Goal: Task Accomplishment & Management: Manage account settings

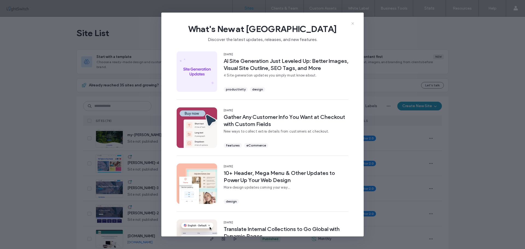
click at [353, 22] on icon at bounding box center [353, 23] width 4 height 4
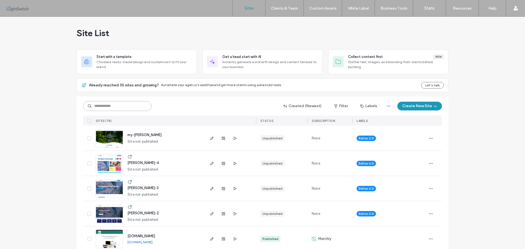
click at [112, 106] on input at bounding box center [117, 106] width 68 height 10
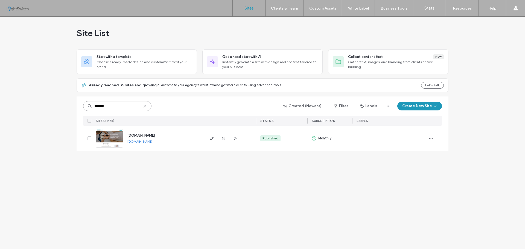
type input "*******"
click at [110, 139] on img at bounding box center [109, 147] width 27 height 37
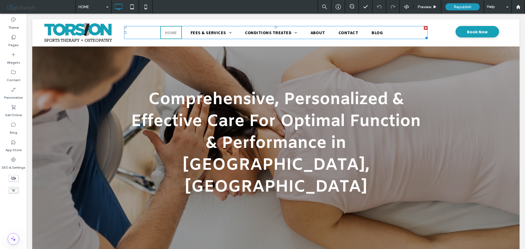
click at [139, 28] on nav "HOME FEES & SERVICES ATHLETIC THERAPY MASSAGE THERAPY TORSION BLUEPRINT CONDITI…" at bounding box center [275, 32] width 303 height 13
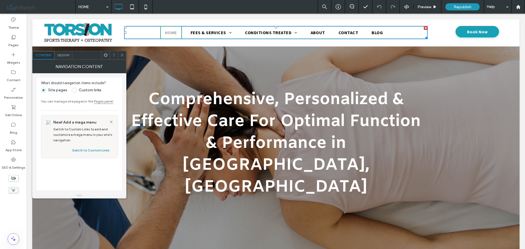
click at [62, 56] on span "Design" at bounding box center [63, 55] width 12 height 4
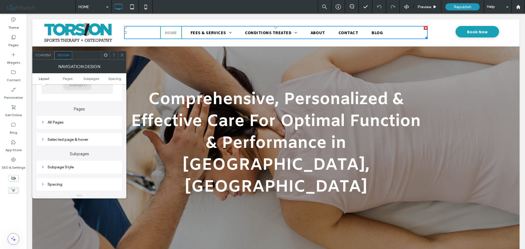
scroll to position [82, 0]
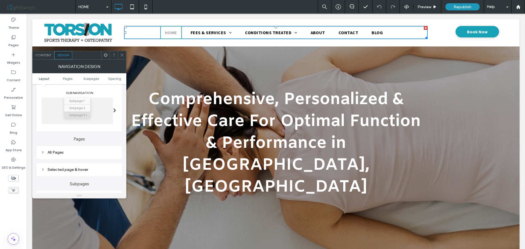
click at [59, 154] on div "All Pages" at bounding box center [79, 152] width 77 height 5
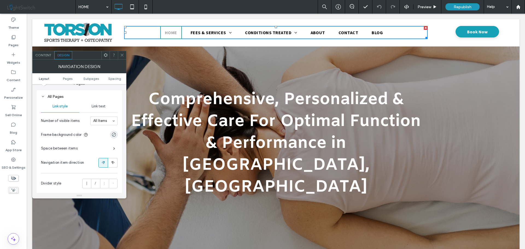
scroll to position [109, 0]
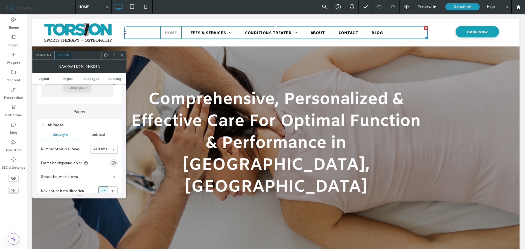
click at [96, 136] on span "Link text" at bounding box center [99, 135] width 14 height 4
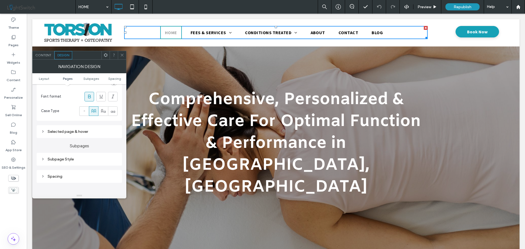
scroll to position [219, 0]
click at [57, 175] on div "Spacing" at bounding box center [79, 175] width 77 height 5
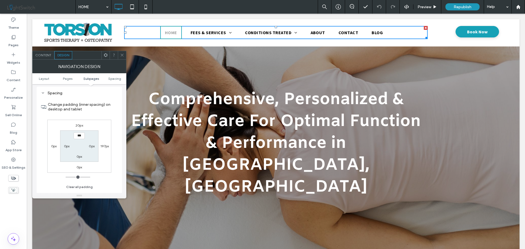
scroll to position [328, 0]
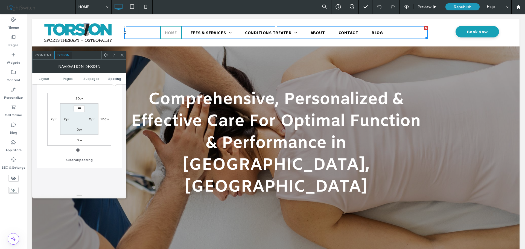
click at [102, 120] on label "197px" at bounding box center [104, 119] width 8 height 4
type input "***"
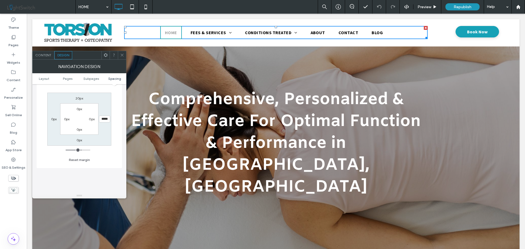
type input "*"
click at [124, 55] on icon at bounding box center [122, 55] width 4 height 4
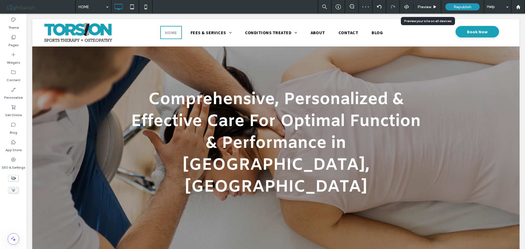
click at [425, 6] on span "Preview" at bounding box center [425, 7] width 14 height 5
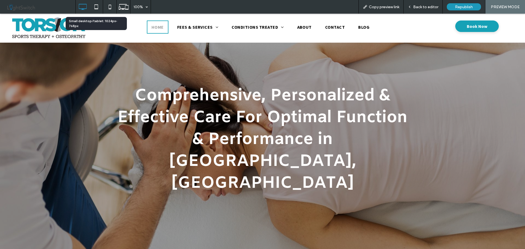
click at [96, 7] on icon at bounding box center [96, 6] width 11 height 11
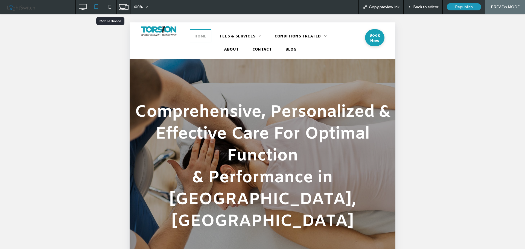
click at [109, 7] on icon at bounding box center [109, 6] width 11 height 11
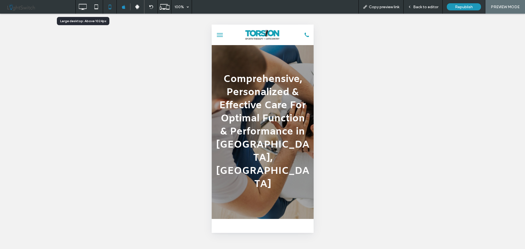
click at [81, 7] on icon at bounding box center [82, 6] width 11 height 11
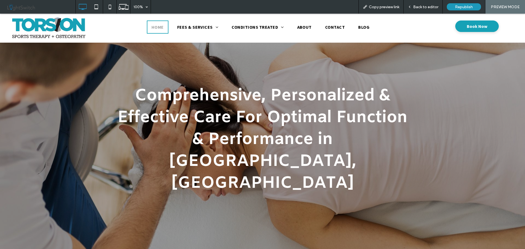
click at [418, 5] on span "Back to editor" at bounding box center [425, 7] width 25 height 5
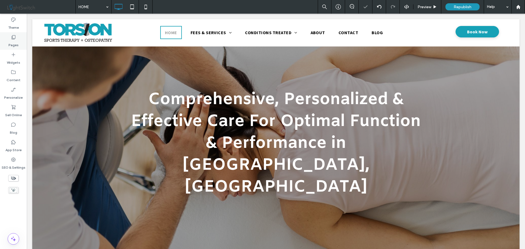
click at [16, 39] on icon at bounding box center [13, 36] width 5 height 5
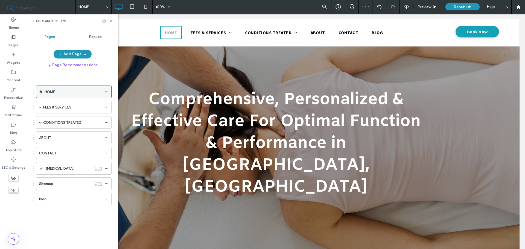
click at [107, 91] on icon at bounding box center [107, 92] width 4 height 4
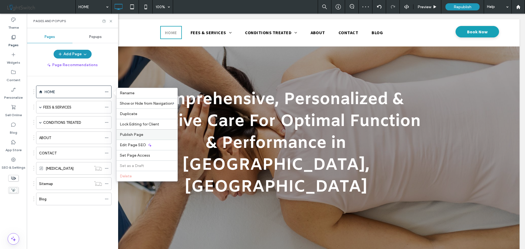
click at [133, 134] on span "Publish Page" at bounding box center [132, 134] width 24 height 5
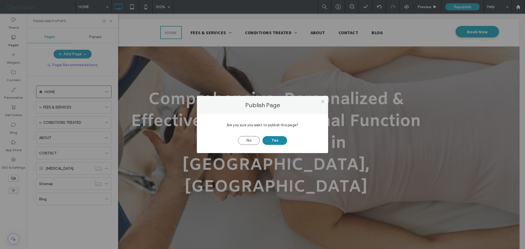
click at [278, 140] on button "Yes" at bounding box center [275, 140] width 25 height 9
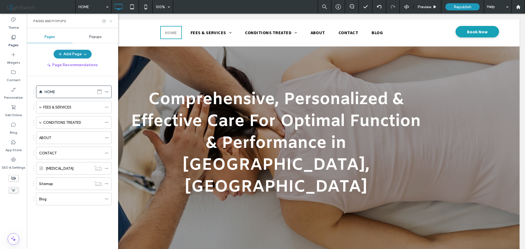
drag, startPoint x: 112, startPoint y: 21, endPoint x: 96, endPoint y: 14, distance: 17.3
click at [112, 21] on use at bounding box center [111, 21] width 2 height 2
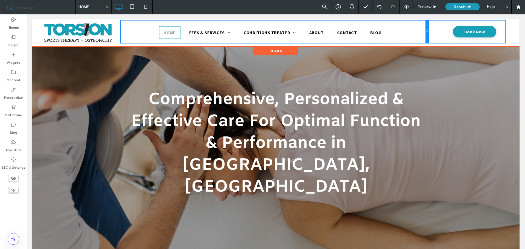
drag, startPoint x: 428, startPoint y: 34, endPoint x: 466, endPoint y: 49, distance: 41.0
click at [440, 36] on div "Click To Paste HOME FEES & SERVICES ATHLETIC THERAPY MASSAGE THERAPY TORSION BL…" at bounding box center [275, 32] width 465 height 23
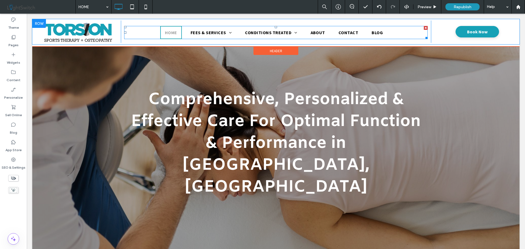
click at [139, 32] on nav "HOME FEES & SERVICES ATHLETIC THERAPY MASSAGE THERAPY TORSION BLUEPRINT CONDITI…" at bounding box center [275, 32] width 303 height 13
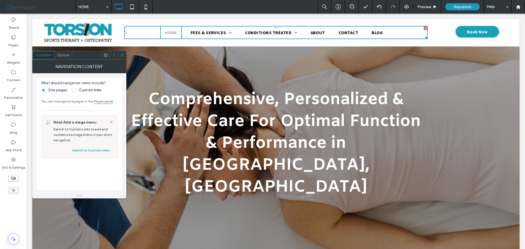
click at [65, 55] on span "Design" at bounding box center [63, 55] width 12 height 4
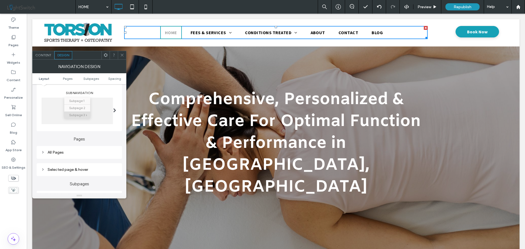
scroll to position [109, 0]
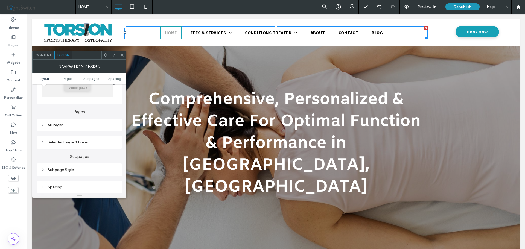
click at [57, 126] on div "All Pages" at bounding box center [79, 125] width 77 height 5
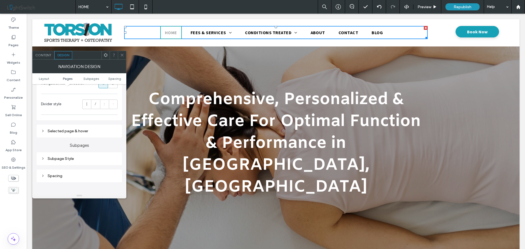
scroll to position [246, 0]
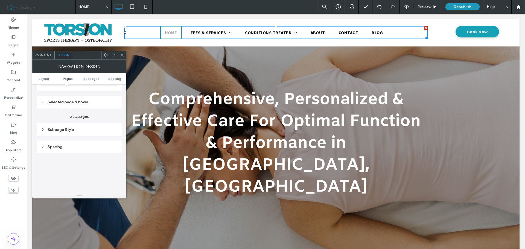
click at [68, 102] on div "Selected page & hover" at bounding box center [79, 102] width 77 height 5
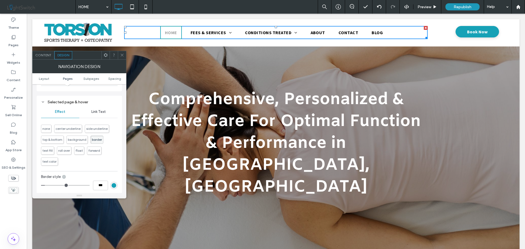
click at [95, 111] on span "Link Text" at bounding box center [98, 112] width 14 height 4
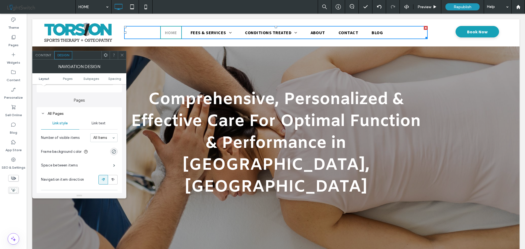
scroll to position [109, 0]
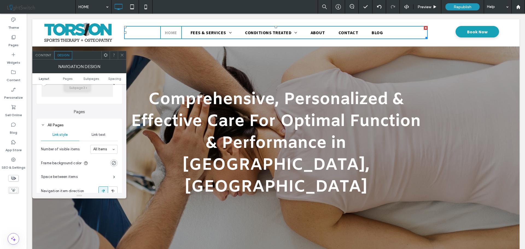
click at [98, 133] on span "Link text" at bounding box center [99, 135] width 14 height 4
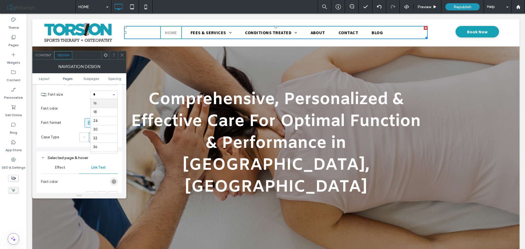
scroll to position [0, 0]
type input "**"
click at [122, 55] on icon at bounding box center [122, 55] width 4 height 4
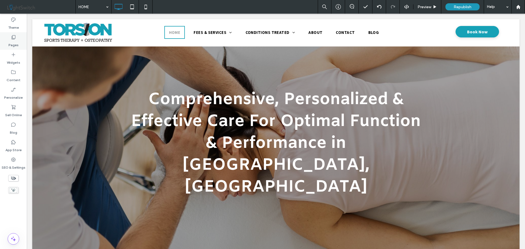
click at [13, 39] on icon at bounding box center [13, 36] width 5 height 5
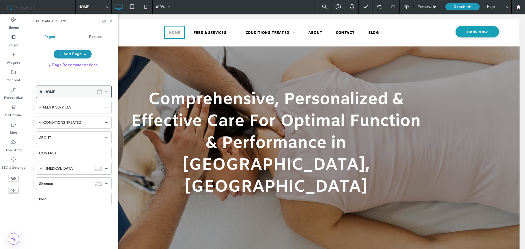
click at [107, 91] on icon at bounding box center [107, 92] width 4 height 4
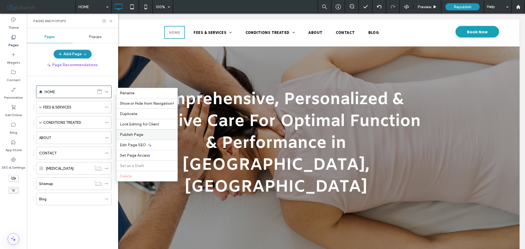
click at [145, 136] on label "Publish Page" at bounding box center [147, 134] width 54 height 5
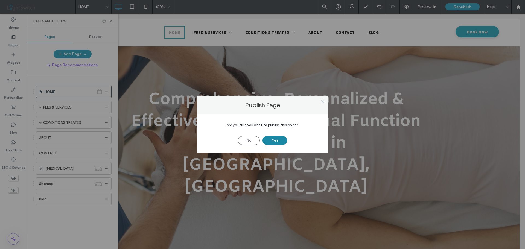
click at [279, 142] on button "Yes" at bounding box center [275, 140] width 25 height 9
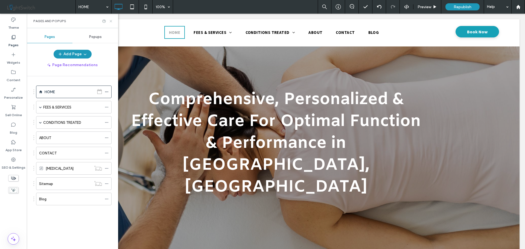
click at [111, 22] on icon at bounding box center [111, 21] width 4 height 4
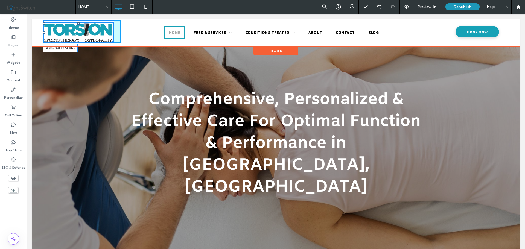
drag, startPoint x: 112, startPoint y: 41, endPoint x: 123, endPoint y: 54, distance: 17.4
click at [96, 40] on div "W:249.031 H:73.1875" at bounding box center [78, 32] width 71 height 21
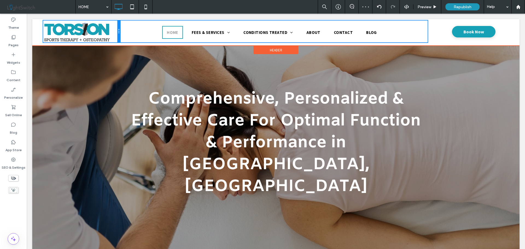
drag, startPoint x: 119, startPoint y: 33, endPoint x: 105, endPoint y: 34, distance: 14.0
click at [105, 34] on div "Click To Paste" at bounding box center [81, 32] width 77 height 22
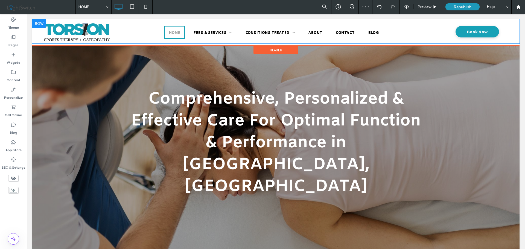
click at [135, 22] on div "HOME FEES & SERVICES ATHLETIC THERAPY MASSAGE THERAPY TORSION BLUEPRINT CONDITI…" at bounding box center [276, 32] width 310 height 22
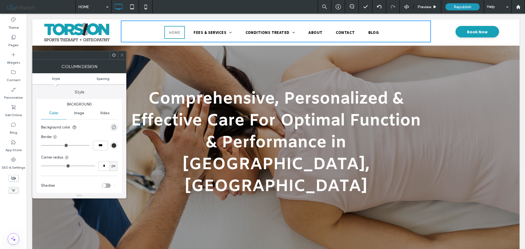
click at [101, 78] on span "Spacing" at bounding box center [103, 79] width 13 height 4
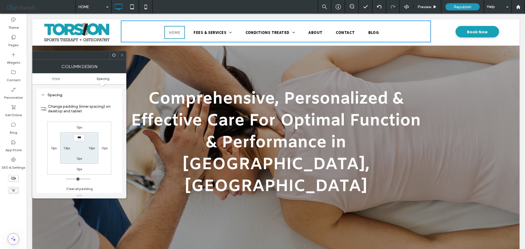
scroll to position [111, 0]
click at [65, 149] on label "13px" at bounding box center [66, 148] width 7 height 4
type input "*"
type input "***"
drag, startPoint x: 68, startPoint y: 179, endPoint x: 61, endPoint y: 179, distance: 6.9
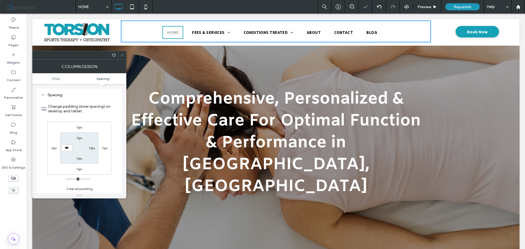
click at [66, 179] on input "range" at bounding box center [78, 179] width 25 height 1
click at [90, 147] on label "13px" at bounding box center [92, 148] width 7 height 4
type input "*"
type input "***"
type input "*"
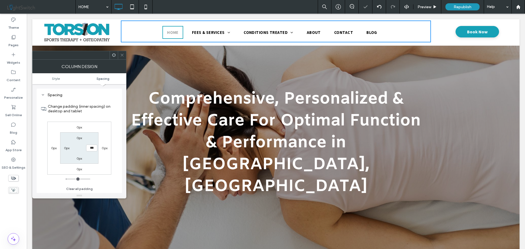
type input "***"
drag, startPoint x: 69, startPoint y: 179, endPoint x: 46, endPoint y: 175, distance: 23.2
type input "*"
click at [66, 179] on input "range" at bounding box center [78, 179] width 25 height 1
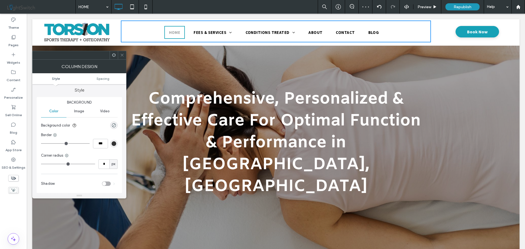
scroll to position [0, 0]
click at [122, 55] on use at bounding box center [122, 55] width 3 height 3
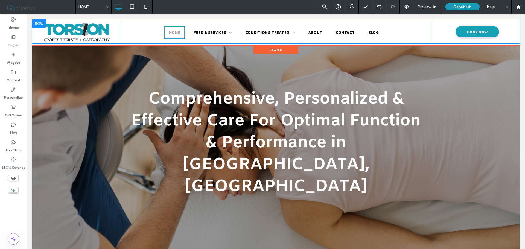
click at [38, 24] on div at bounding box center [39, 23] width 14 height 9
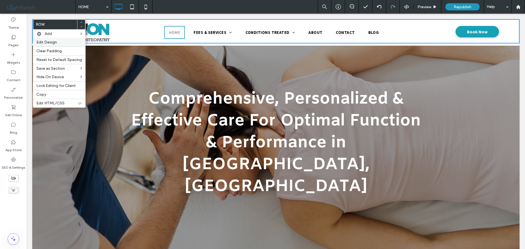
click at [48, 43] on span "Edit Design" at bounding box center [46, 42] width 21 height 5
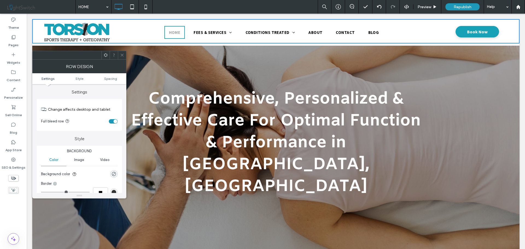
click at [115, 121] on div "toggle" at bounding box center [115, 121] width 4 height 4
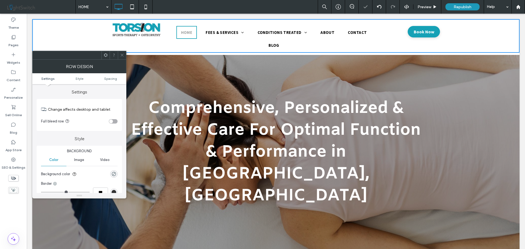
click at [112, 122] on div "toggle" at bounding box center [111, 121] width 4 height 4
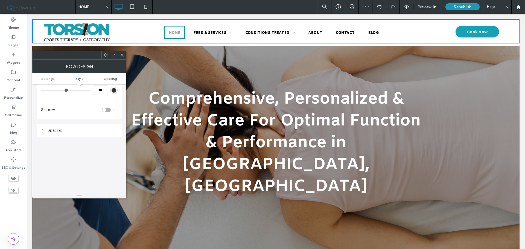
scroll to position [109, 0]
click at [88, 124] on div "Spacing" at bounding box center [79, 123] width 77 height 5
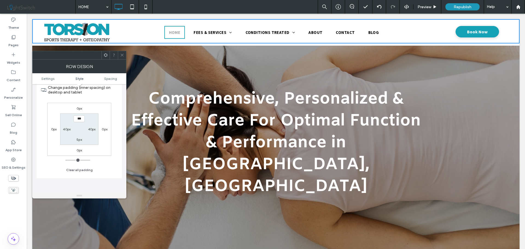
scroll to position [164, 0]
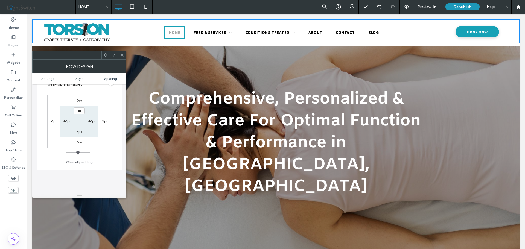
click at [68, 121] on label "40px" at bounding box center [67, 121] width 8 height 4
type input "**"
type input "****"
type input "**"
type input "****"
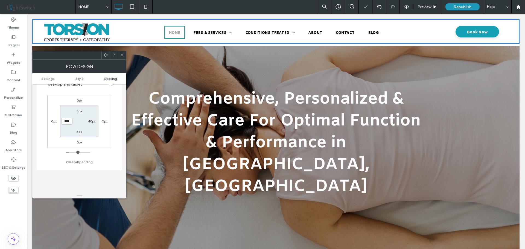
type input "**"
type input "****"
type input "**"
type input "****"
type input "*"
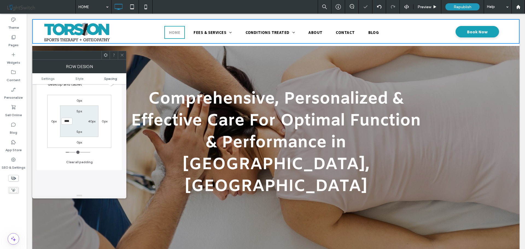
type input "***"
type input "*"
type input "***"
type input "*"
type input "***"
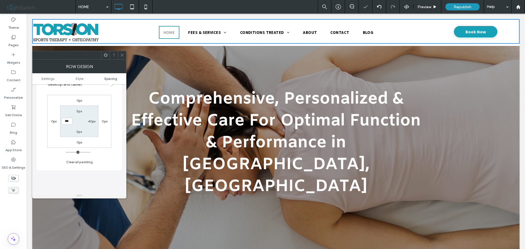
drag, startPoint x: 71, startPoint y: 152, endPoint x: 67, endPoint y: 152, distance: 3.8
click at [67, 152] on input "range" at bounding box center [78, 152] width 25 height 1
click at [89, 122] on label "40px" at bounding box center [92, 121] width 8 height 4
type input "**"
type input "****"
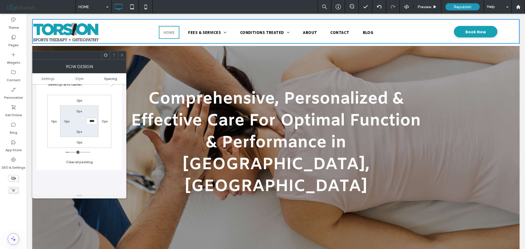
type input "**"
type input "****"
type input "**"
type input "****"
type input "**"
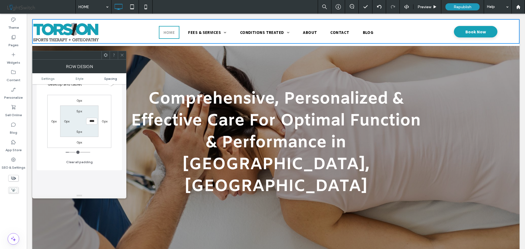
type input "****"
type input "*"
type input "***"
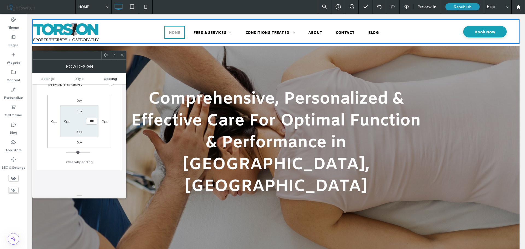
type input "*"
click at [66, 152] on input "range" at bounding box center [78, 152] width 25 height 1
click at [122, 55] on use at bounding box center [122, 55] width 3 height 3
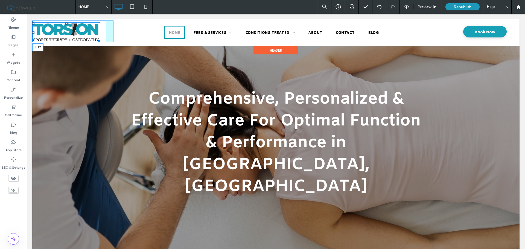
drag, startPoint x: 34, startPoint y: 32, endPoint x: 65, endPoint y: 48, distance: 35.0
click at [38, 34] on div "L:17" at bounding box center [66, 32] width 68 height 20
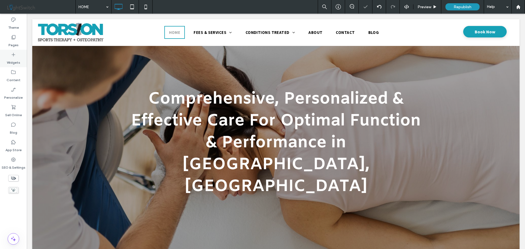
click at [14, 42] on label "Pages" at bounding box center [13, 44] width 10 height 8
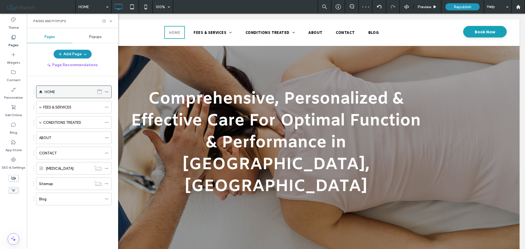
click at [106, 92] on icon at bounding box center [107, 92] width 4 height 4
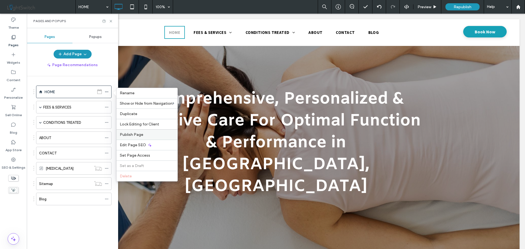
click at [133, 135] on span "Publish Page" at bounding box center [132, 134] width 24 height 5
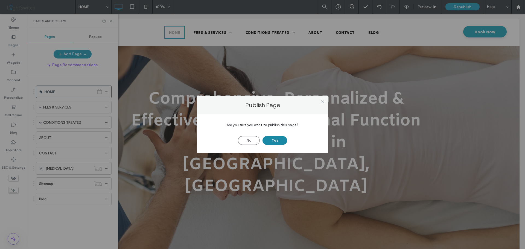
click at [276, 140] on button "Yes" at bounding box center [275, 140] width 25 height 9
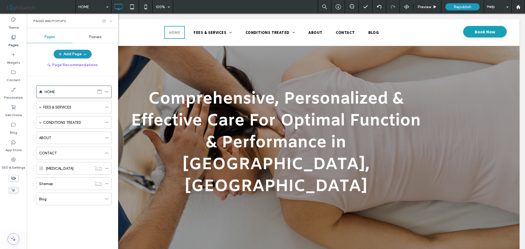
click at [112, 21] on icon at bounding box center [111, 21] width 4 height 4
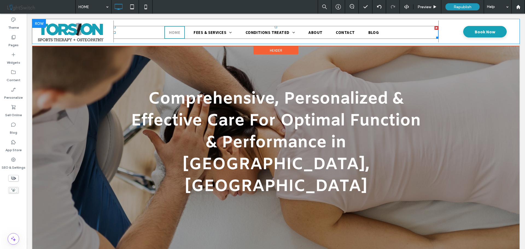
click at [420, 35] on nav "HOME FEES & SERVICES ATHLETIC THERAPY MASSAGE THERAPY TORSION BLUEPRINT CONDITI…" at bounding box center [275, 32] width 325 height 13
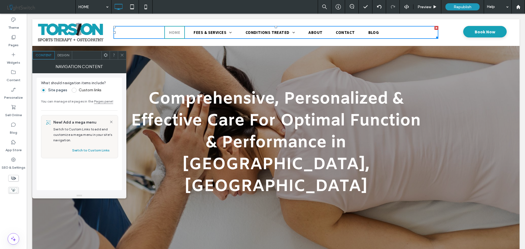
click at [66, 58] on div "Design" at bounding box center [64, 55] width 18 height 8
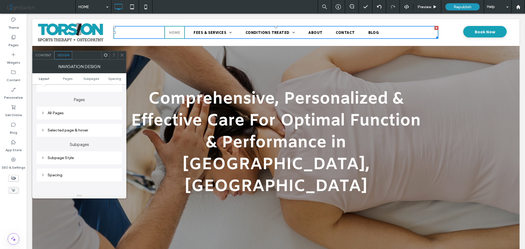
scroll to position [137, 0]
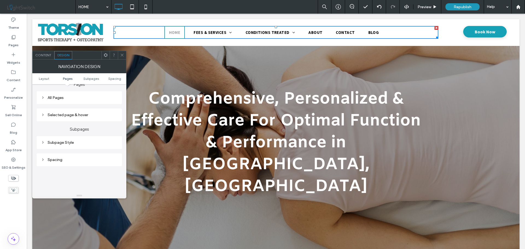
click at [57, 160] on div "Spacing" at bounding box center [79, 160] width 77 height 5
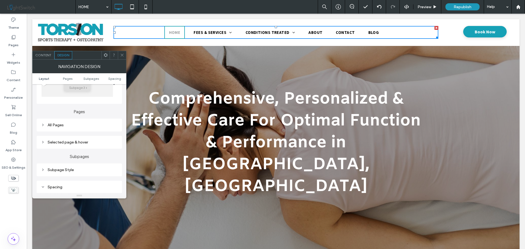
click at [91, 171] on div "Subpage Style" at bounding box center [79, 170] width 77 height 5
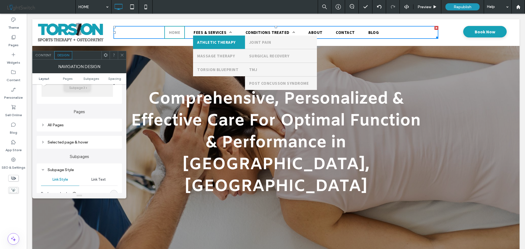
click at [94, 144] on div "Selected page & hover" at bounding box center [79, 142] width 77 height 5
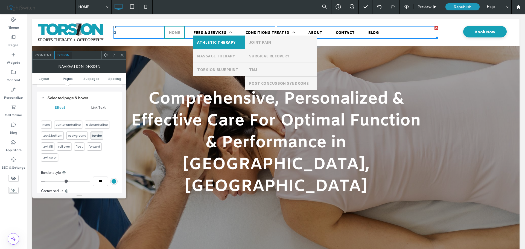
scroll to position [137, 0]
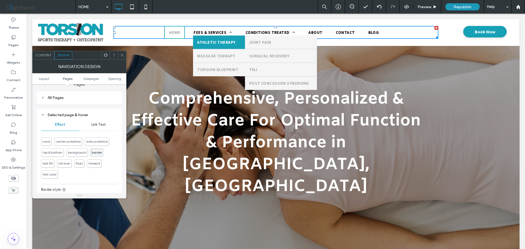
click at [102, 127] on span "Link Text" at bounding box center [98, 125] width 14 height 4
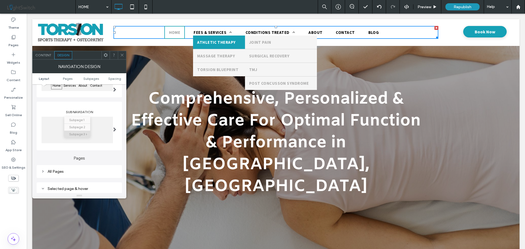
scroll to position [82, 0]
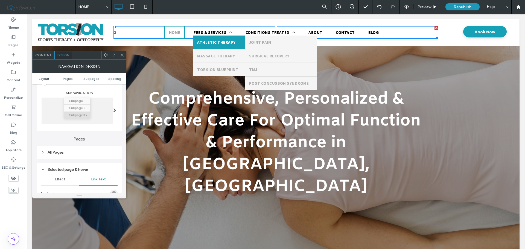
click at [62, 154] on div "All Pages" at bounding box center [79, 152] width 77 height 5
click at [99, 161] on span "Link text" at bounding box center [99, 162] width 14 height 4
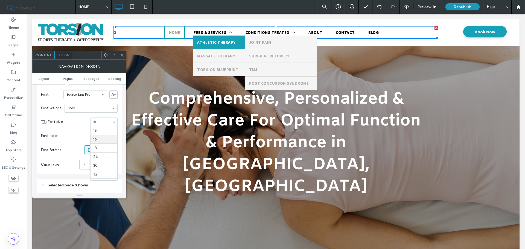
scroll to position [25, 0]
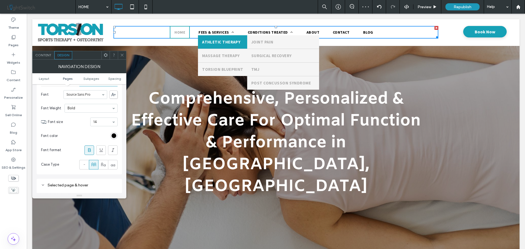
click at [122, 57] on icon at bounding box center [122, 55] width 4 height 4
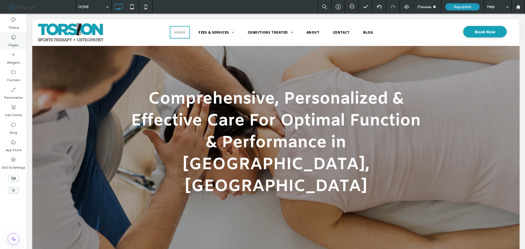
click at [11, 38] on icon at bounding box center [13, 36] width 5 height 5
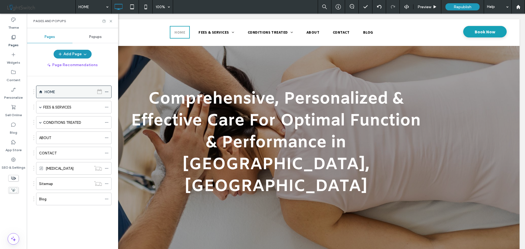
click at [108, 91] on icon at bounding box center [107, 92] width 4 height 4
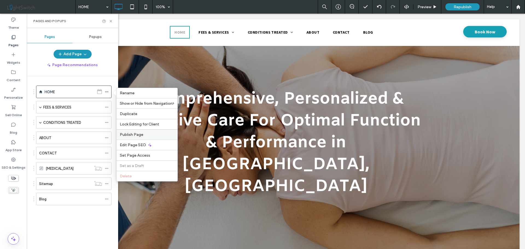
click at [141, 133] on span "Publish Page" at bounding box center [132, 134] width 24 height 5
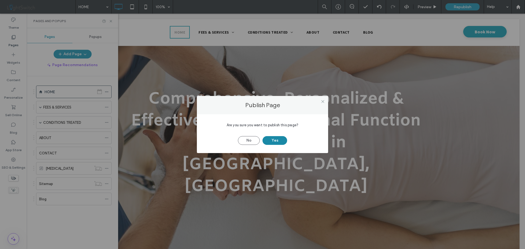
click at [271, 139] on button "Yes" at bounding box center [275, 140] width 25 height 9
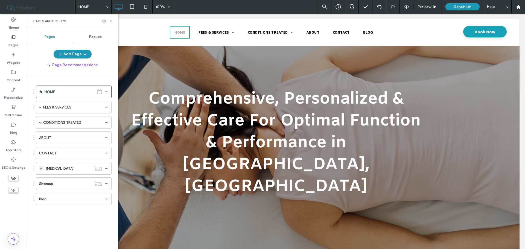
click at [109, 21] on div at bounding box center [107, 21] width 11 height 4
click at [110, 21] on icon at bounding box center [111, 21] width 4 height 4
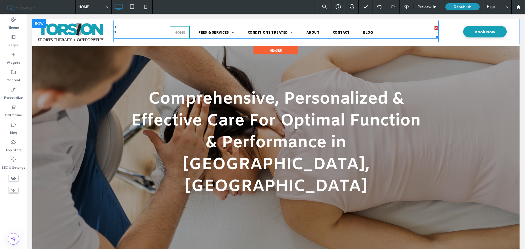
click at [133, 34] on nav "HOME FEES & SERVICES ATHLETIC THERAPY MASSAGE THERAPY TORSION BLUEPRINT CONDITI…" at bounding box center [275, 32] width 325 height 13
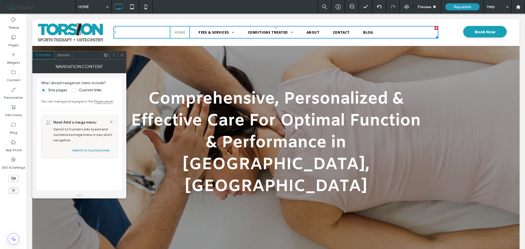
click at [63, 54] on span "Design" at bounding box center [63, 55] width 12 height 4
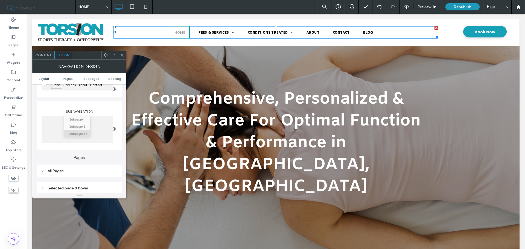
scroll to position [82, 0]
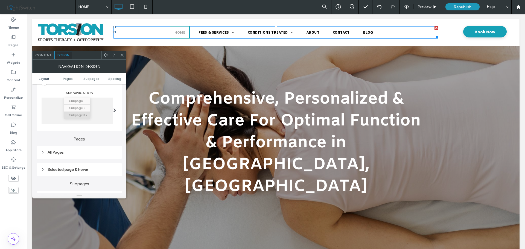
click at [66, 153] on div "All Pages" at bounding box center [79, 152] width 77 height 5
click at [104, 161] on span "Link text" at bounding box center [99, 162] width 14 height 4
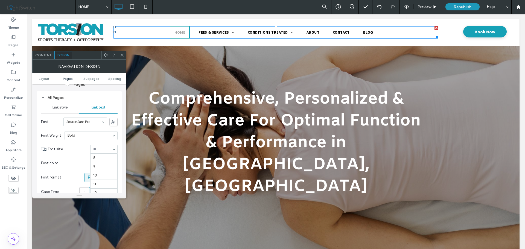
scroll to position [44, 0]
click at [115, 97] on div "All Pages" at bounding box center [79, 97] width 77 height 5
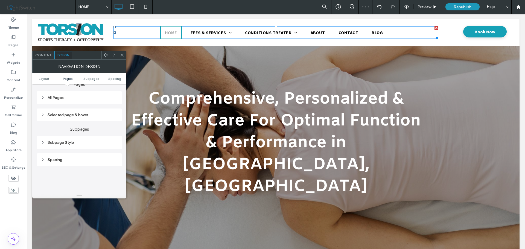
click at [120, 53] on div at bounding box center [122, 55] width 8 height 8
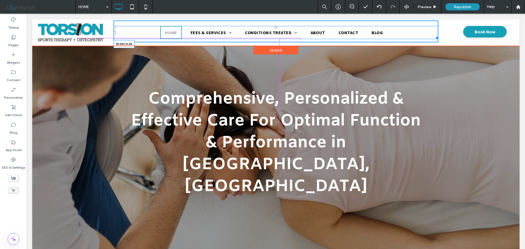
drag, startPoint x: 432, startPoint y: 39, endPoint x: 413, endPoint y: 54, distance: 24.4
click at [387, 41] on div "HOME FEES & SERVICES ATHLETIC THERAPY MASSAGE THERAPY TORSION BLUEPRINT CONDITI…" at bounding box center [275, 32] width 325 height 22
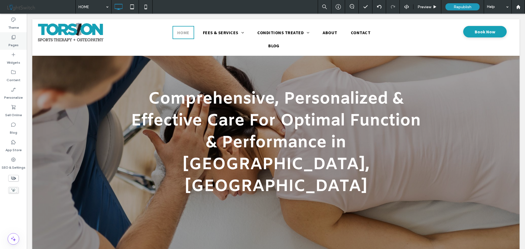
click at [14, 38] on icon at bounding box center [13, 36] width 5 height 5
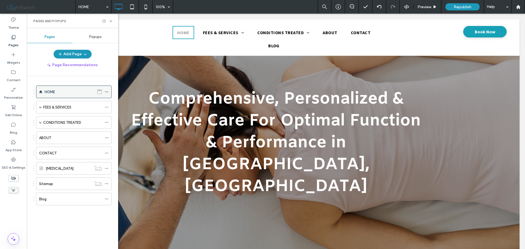
click at [107, 91] on icon at bounding box center [107, 92] width 4 height 4
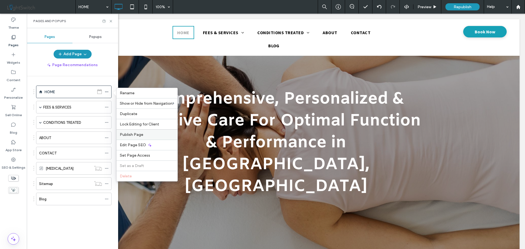
click at [141, 135] on span "Publish Page" at bounding box center [132, 134] width 24 height 5
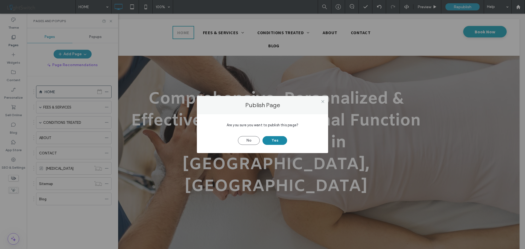
click at [278, 141] on button "Yes" at bounding box center [275, 140] width 25 height 9
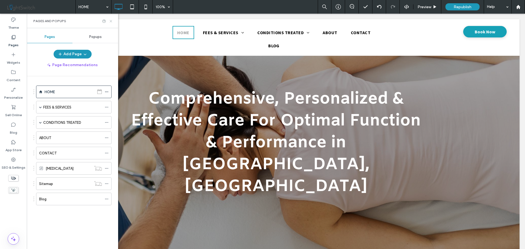
click at [111, 22] on use at bounding box center [111, 21] width 2 height 2
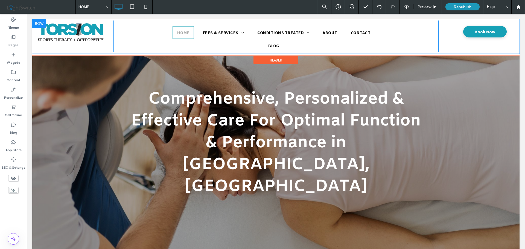
click at [135, 33] on div "HOME FEES & SERVICES ATHLETIC THERAPY MASSAGE THERAPY TORSION BLUEPRINT CONDITI…" at bounding box center [275, 37] width 325 height 32
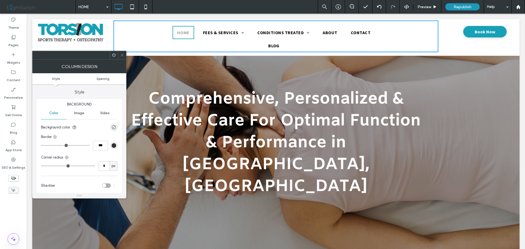
click at [104, 78] on span "Spacing" at bounding box center [103, 79] width 13 height 4
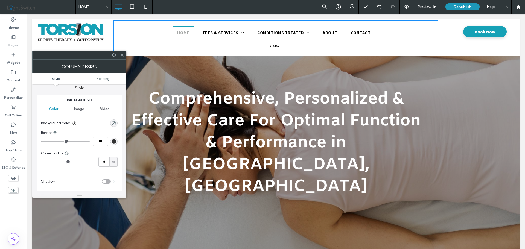
scroll to position [0, 0]
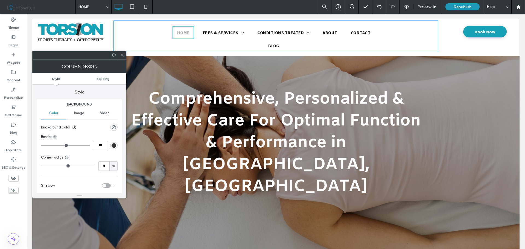
click at [123, 54] on use at bounding box center [122, 55] width 3 height 3
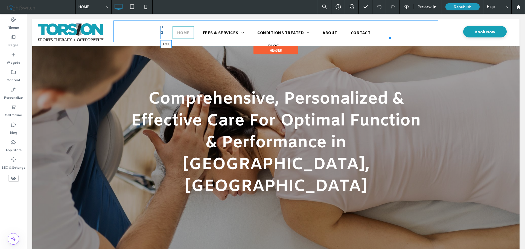
drag, startPoint x: 159, startPoint y: 32, endPoint x: 116, endPoint y: 34, distance: 43.0
click at [161, 34] on nav "HOME FEES & SERVICES ATHLETIC THERAPY MASSAGE THERAPY TORSION BLUEPRINT CONDITI…" at bounding box center [276, 32] width 231 height 13
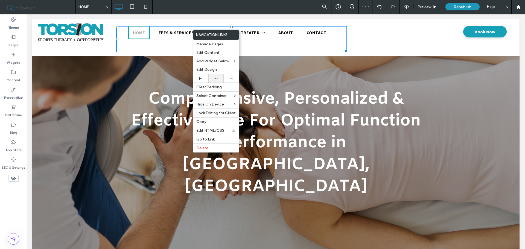
click at [218, 78] on icon at bounding box center [216, 79] width 4 height 4
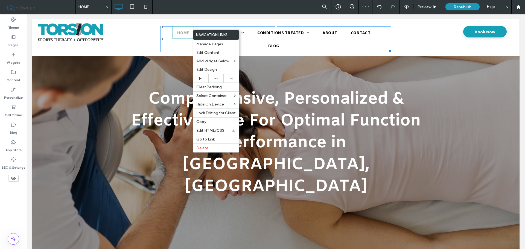
click at [445, 39] on div "Book an Appointment Book Now Click To Paste" at bounding box center [478, 37] width 81 height 32
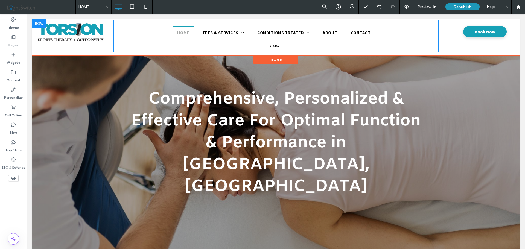
click at [431, 31] on div "HOME FEES & SERVICES ATHLETIC THERAPY MASSAGE THERAPY TORSION BLUEPRINT CONDITI…" at bounding box center [275, 37] width 325 height 32
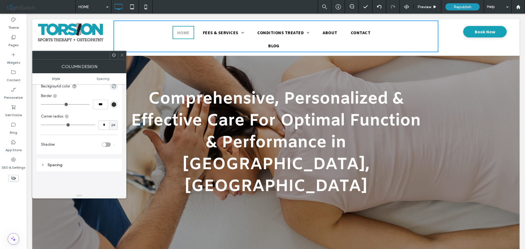
scroll to position [82, 0]
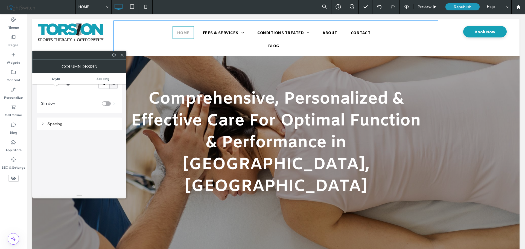
click at [83, 123] on div "Spacing" at bounding box center [79, 124] width 77 height 5
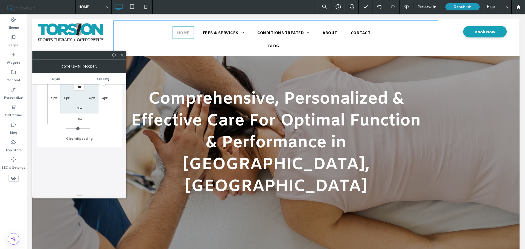
scroll to position [164, 0]
click at [80, 135] on button "Clear all padding" at bounding box center [79, 136] width 27 height 7
click at [122, 56] on icon at bounding box center [122, 55] width 4 height 4
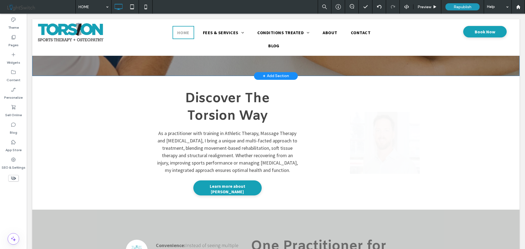
scroll to position [0, 0]
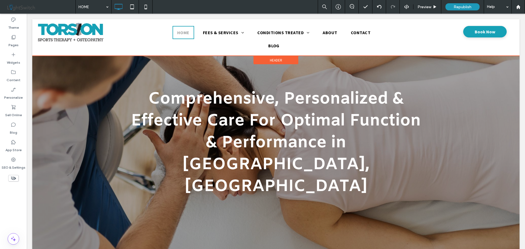
click at [270, 58] on span "Header" at bounding box center [276, 60] width 12 height 5
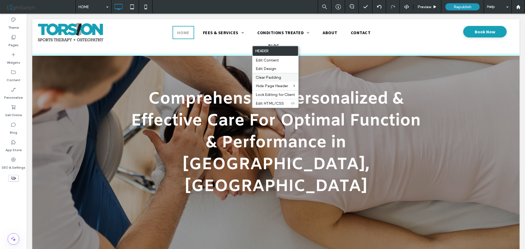
click at [265, 76] on span "Clear Padding" at bounding box center [268, 77] width 25 height 5
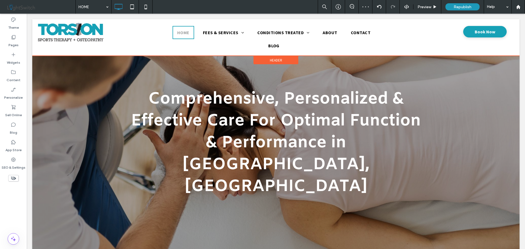
click at [270, 58] on span "Header" at bounding box center [276, 60] width 12 height 5
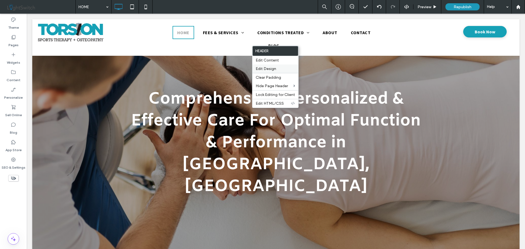
click at [272, 70] on span "Edit Design" at bounding box center [266, 68] width 21 height 5
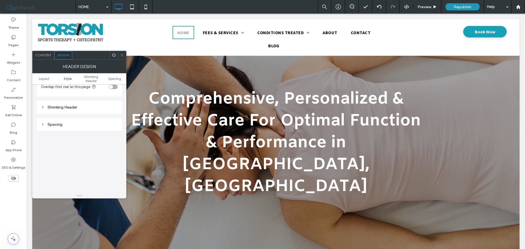
scroll to position [164, 0]
click at [60, 120] on div "Spacing" at bounding box center [79, 117] width 77 height 7
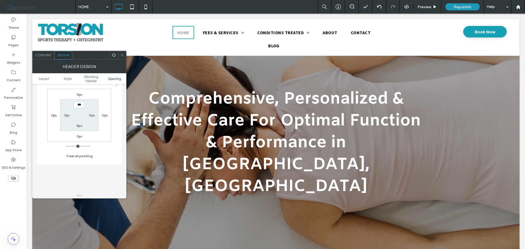
scroll to position [246, 0]
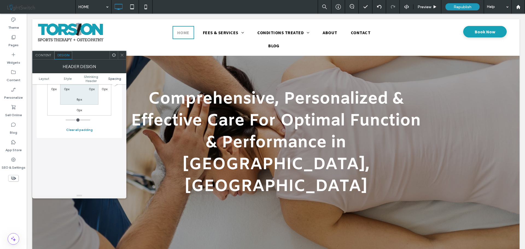
click at [77, 128] on button "Clear all padding" at bounding box center [79, 130] width 27 height 7
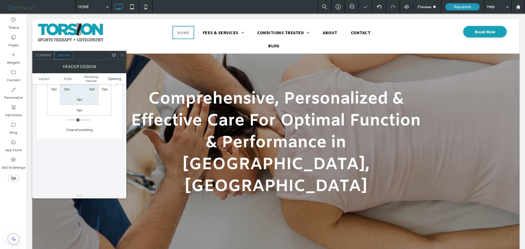
click at [121, 57] on icon at bounding box center [122, 55] width 4 height 4
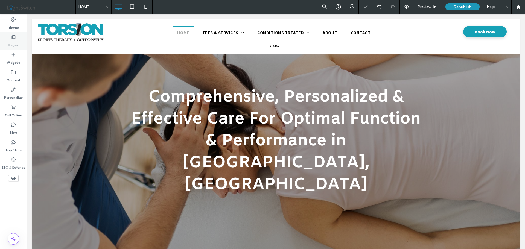
click at [14, 42] on label "Pages" at bounding box center [13, 44] width 10 height 8
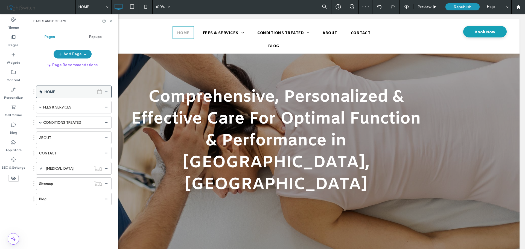
click at [107, 93] on icon at bounding box center [107, 92] width 4 height 4
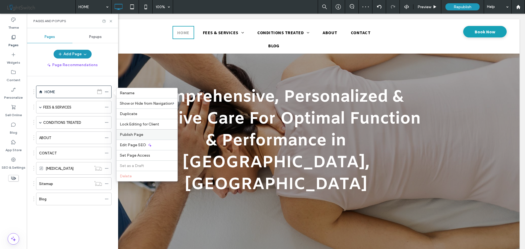
click at [132, 135] on span "Publish Page" at bounding box center [132, 134] width 24 height 5
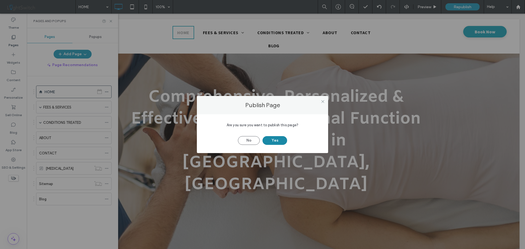
click at [275, 140] on button "Yes" at bounding box center [275, 140] width 25 height 9
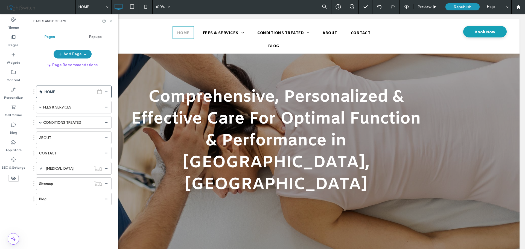
click at [111, 20] on icon at bounding box center [111, 21] width 4 height 4
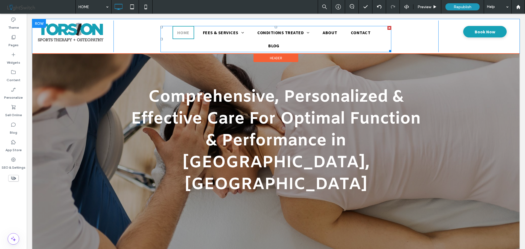
click at [183, 36] on li "HOME" at bounding box center [186, 32] width 26 height 13
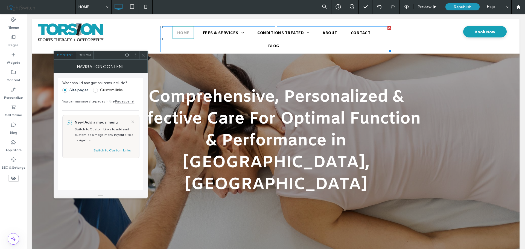
click at [87, 56] on span "Design" at bounding box center [85, 55] width 12 height 4
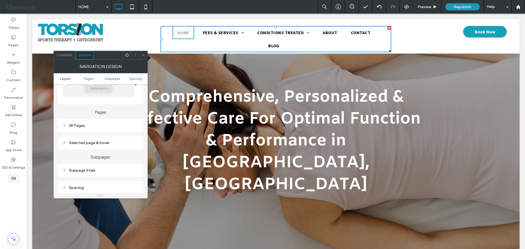
scroll to position [109, 0]
click at [79, 125] on div "All Pages" at bounding box center [100, 125] width 77 height 5
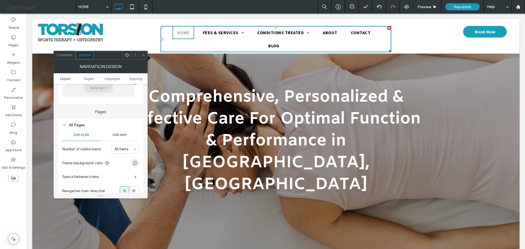
click at [122, 133] on span "Link text" at bounding box center [120, 135] width 14 height 4
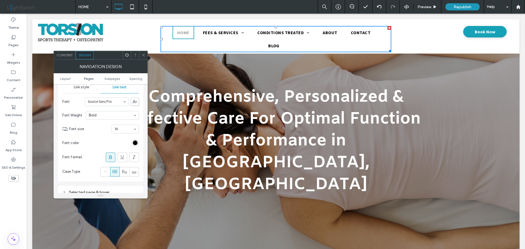
scroll to position [191, 0]
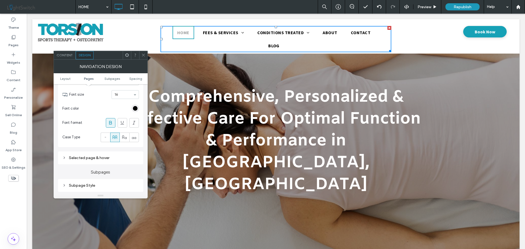
click at [79, 157] on div "Selected page & hover" at bounding box center [100, 158] width 77 height 5
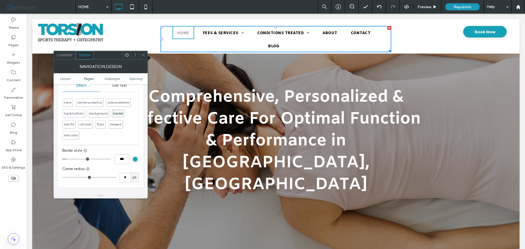
scroll to position [246, 0]
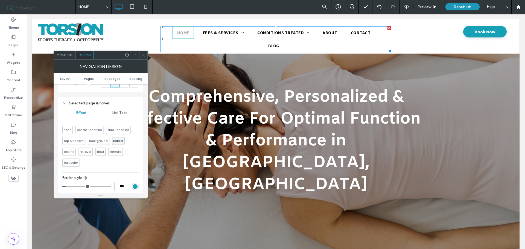
click at [122, 115] on span "Link Text" at bounding box center [119, 113] width 14 height 4
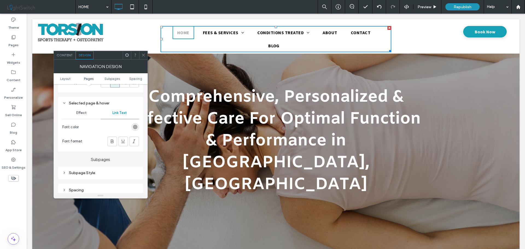
click at [79, 112] on span "Effect" at bounding box center [81, 113] width 10 height 4
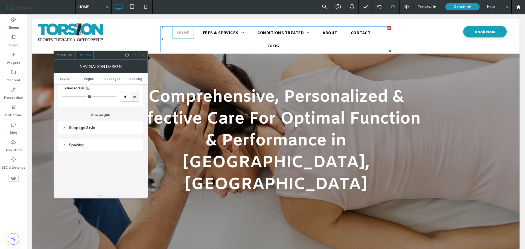
scroll to position [355, 0]
click at [96, 129] on div "Subpage Style" at bounding box center [100, 126] width 77 height 5
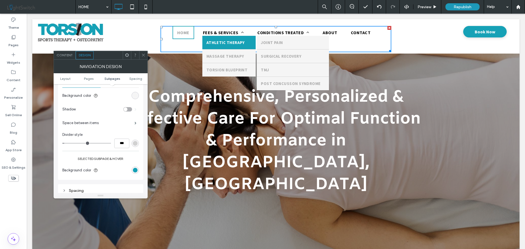
scroll to position [383, 0]
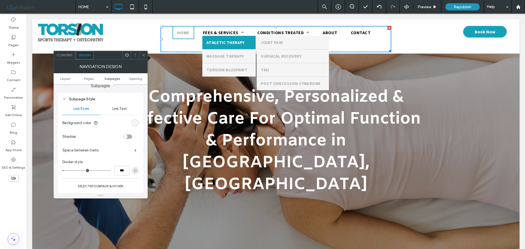
click at [118, 109] on span "Link Text" at bounding box center [119, 109] width 14 height 4
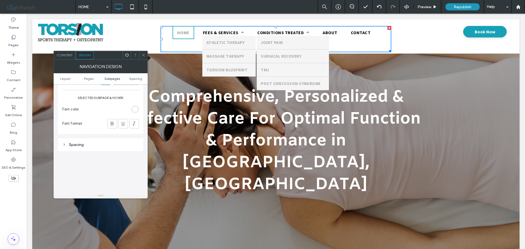
scroll to position [520, 0]
click at [82, 136] on div "Spacing" at bounding box center [100, 136] width 77 height 5
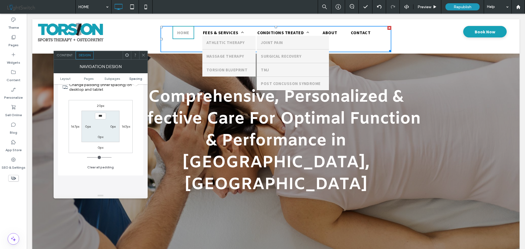
scroll to position [574, 0]
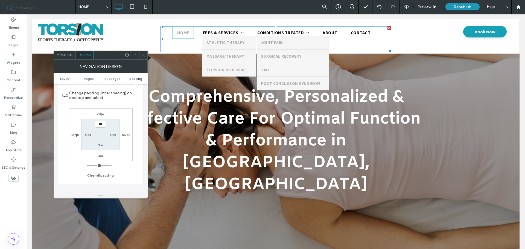
click at [75, 135] on label "167px" at bounding box center [75, 135] width 8 height 4
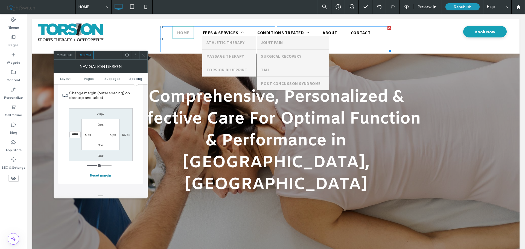
click at [103, 174] on button "Reset margin" at bounding box center [100, 175] width 21 height 7
type input "*"
type input "***"
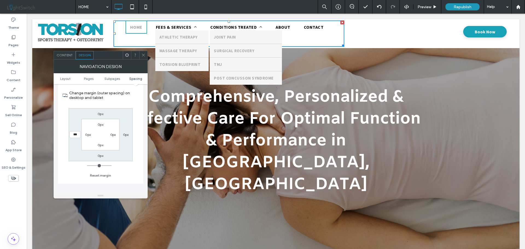
click at [144, 55] on icon at bounding box center [143, 55] width 4 height 4
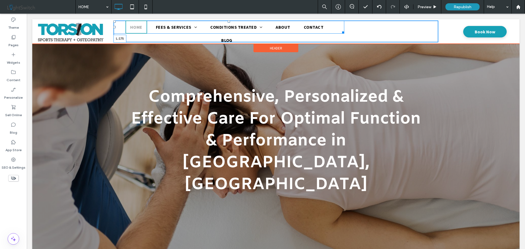
drag, startPoint x: 114, startPoint y: 28, endPoint x: 162, endPoint y: 33, distance: 48.4
click at [162, 33] on nav "HOME FEES & SERVICES ATHLETIC THERAPY MASSAGE THERAPY TORSION BLUEPRINT CONDITI…" at bounding box center [228, 27] width 231 height 13
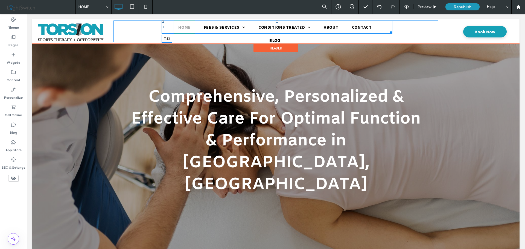
drag, startPoint x: 276, startPoint y: 21, endPoint x: 304, endPoint y: 38, distance: 32.1
click at [277, 23] on div at bounding box center [277, 22] width 2 height 2
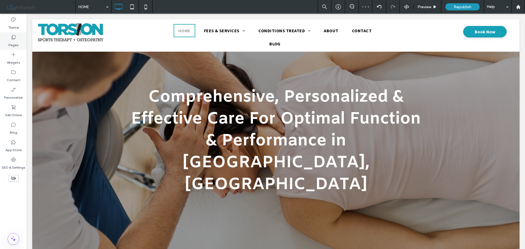
click at [11, 41] on label "Pages" at bounding box center [13, 44] width 10 height 8
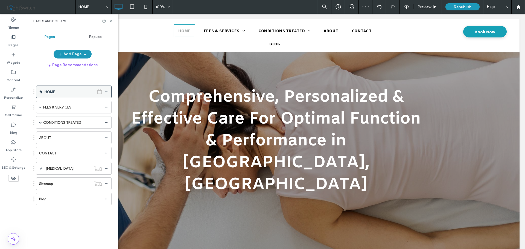
click at [107, 92] on use at bounding box center [106, 92] width 3 height 1
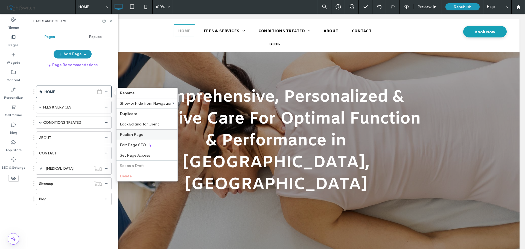
click at [151, 136] on label "Publish Page" at bounding box center [147, 134] width 54 height 5
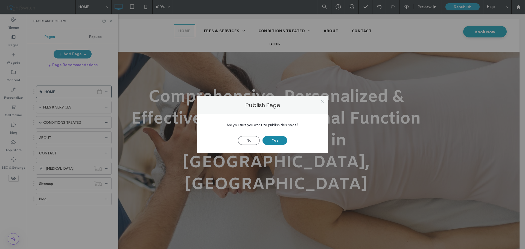
click at [278, 141] on button "Yes" at bounding box center [275, 140] width 25 height 9
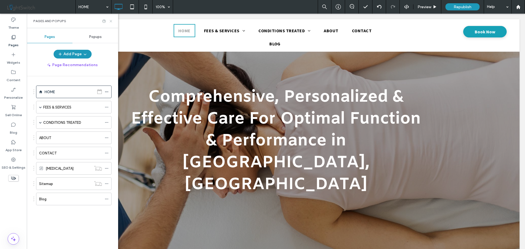
click at [111, 22] on icon at bounding box center [111, 21] width 4 height 4
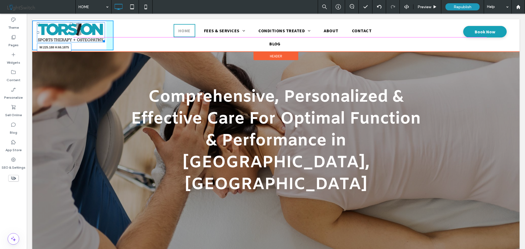
drag, startPoint x: 103, startPoint y: 40, endPoint x: 109, endPoint y: 52, distance: 13.0
click at [82, 39] on div "W:225.188 H:66.1875" at bounding box center [71, 32] width 68 height 20
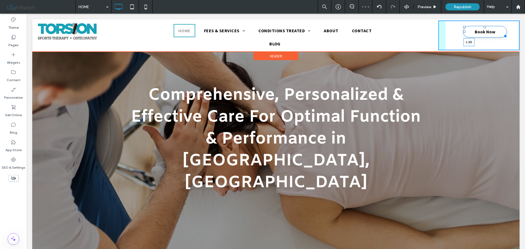
click at [463, 32] on div at bounding box center [464, 32] width 2 height 2
drag, startPoint x: 501, startPoint y: 36, endPoint x: 494, endPoint y: 36, distance: 7.4
click at [502, 36] on div at bounding box center [504, 35] width 4 height 4
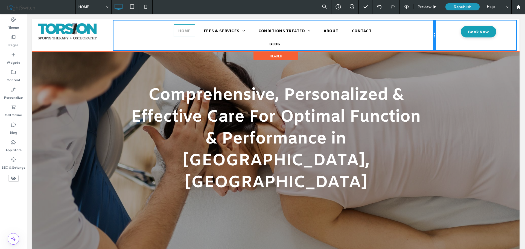
drag, startPoint x: 435, startPoint y: 31, endPoint x: 473, endPoint y: 46, distance: 40.6
click at [442, 34] on div "Click To Paste HOME FEES & SERVICES ATHLETIC THERAPY MASSAGE THERAPY TORSION BL…" at bounding box center [275, 36] width 487 height 30
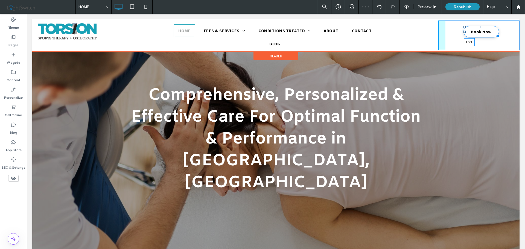
drag, startPoint x: 461, startPoint y: 32, endPoint x: 488, endPoint y: 46, distance: 30.5
click at [463, 32] on div at bounding box center [464, 32] width 2 height 2
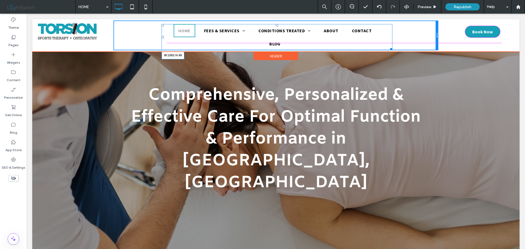
drag, startPoint x: 389, startPoint y: 36, endPoint x: 434, endPoint y: 38, distance: 44.6
click at [434, 38] on div "HOME FEES & SERVICES ATHLETIC THERAPY MASSAGE THERAPY TORSION BLUEPRINT CONDITI…" at bounding box center [275, 36] width 325 height 30
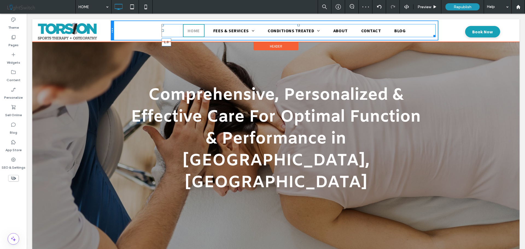
drag, startPoint x: 162, startPoint y: 31, endPoint x: 138, endPoint y: 45, distance: 27.2
click at [112, 31] on div "Click To Paste HOME FEES & SERVICES ATHLETIC THERAPY MASSAGE THERAPY TORSION BL…" at bounding box center [275, 31] width 487 height 20
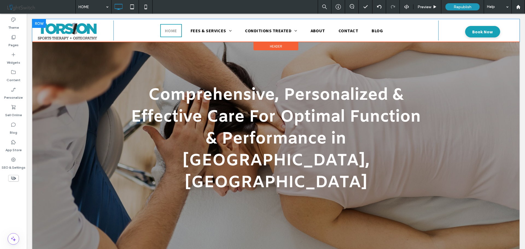
click at [106, 34] on div "Click To Paste" at bounding box center [72, 31] width 81 height 20
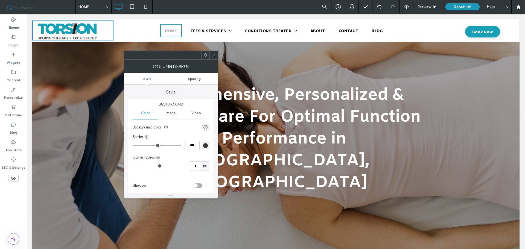
click at [198, 78] on span "Spacing" at bounding box center [194, 79] width 13 height 4
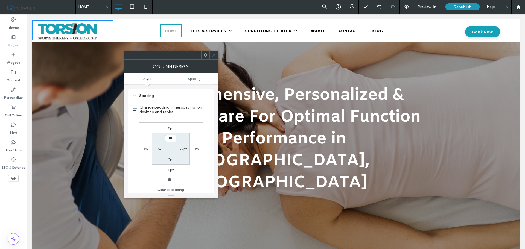
scroll to position [111, 0]
click at [182, 147] on label "27px" at bounding box center [183, 148] width 7 height 4
type input "**"
type input "****"
type input "**"
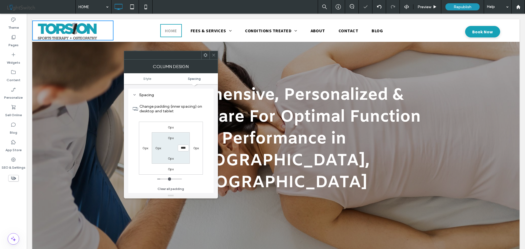
type input "****"
type input "**"
type input "****"
type input "**"
type input "****"
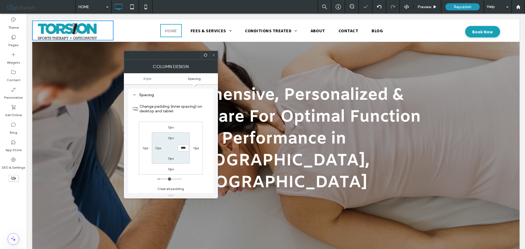
type input "*"
type input "***"
drag, startPoint x: 162, startPoint y: 179, endPoint x: 151, endPoint y: 179, distance: 11.0
type input "*"
click at [157, 179] on input "range" at bounding box center [169, 179] width 25 height 1
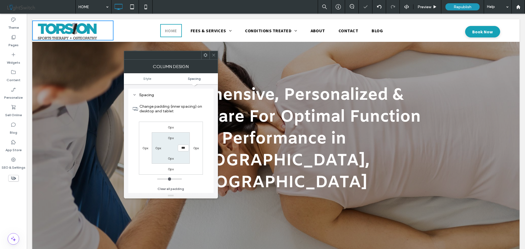
click at [118, 28] on nav "HOME FEES & SERVICES ATHLETIC THERAPY MASSAGE THERAPY TORSION BLUEPRINT CONDITI…" at bounding box center [275, 30] width 325 height 13
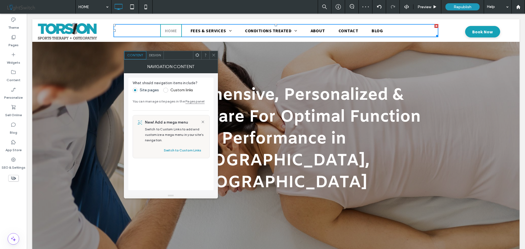
click at [457, 30] on div "Book an Appointment Book Now Click To Paste" at bounding box center [478, 31] width 81 height 20
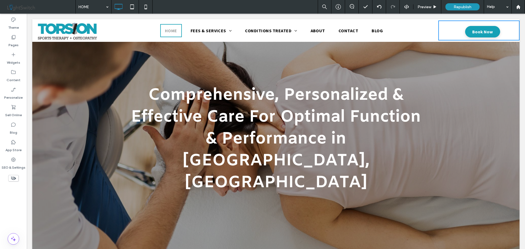
click at [443, 30] on div "Book an Appointment Book Now Click To Paste" at bounding box center [478, 31] width 81 height 20
drag, startPoint x: 418, startPoint y: 82, endPoint x: 423, endPoint y: 82, distance: 5.2
click at [418, 82] on div "Comprehensive, Personalized & Effective Care For Optimal Function & Performance…" at bounding box center [276, 147] width 328 height 154
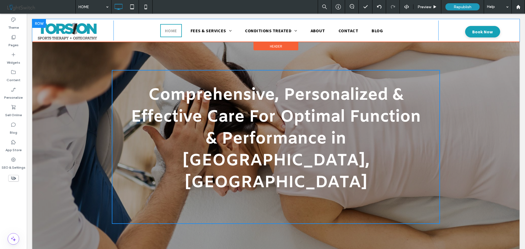
click at [453, 31] on div "Book an Appointment Book Now Click To Paste" at bounding box center [478, 31] width 81 height 20
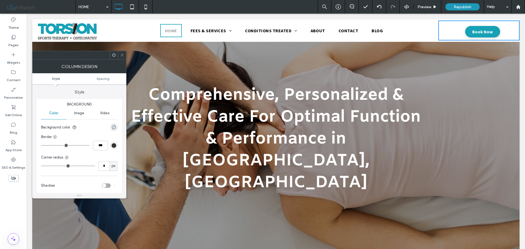
click at [99, 76] on ul "Style Spacing" at bounding box center [79, 78] width 94 height 11
click at [107, 79] on span "Spacing" at bounding box center [103, 79] width 13 height 4
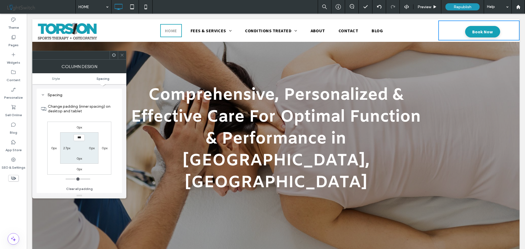
click at [66, 148] on label "27px" at bounding box center [66, 148] width 7 height 4
type input "*"
type input "***"
drag, startPoint x: 69, startPoint y: 179, endPoint x: 61, endPoint y: 174, distance: 8.6
type input "*"
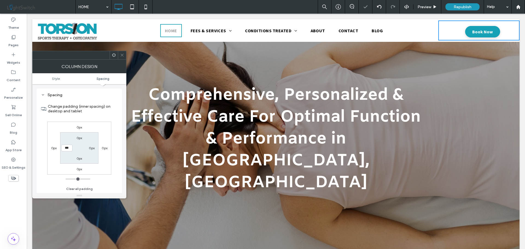
click at [66, 179] on input "range" at bounding box center [78, 179] width 25 height 1
click at [65, 148] on input "***" at bounding box center [66, 148] width 11 height 7
type input "**"
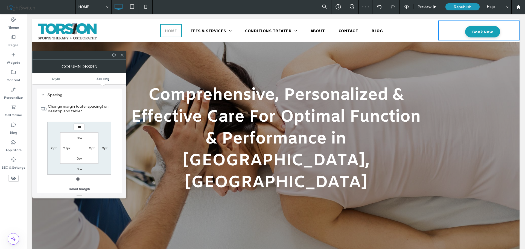
click at [121, 54] on icon at bounding box center [122, 55] width 4 height 4
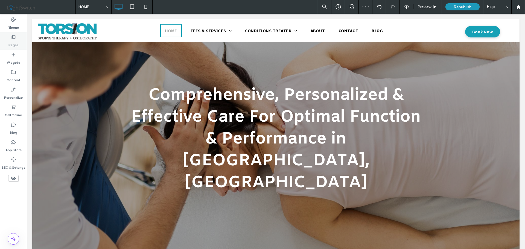
click at [14, 41] on label "Pages" at bounding box center [13, 44] width 10 height 8
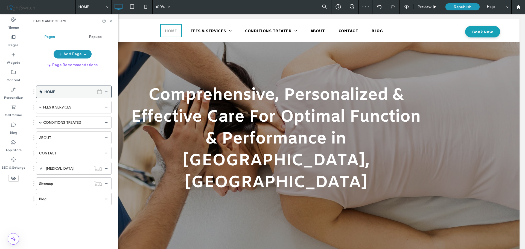
click at [106, 92] on icon at bounding box center [107, 92] width 4 height 4
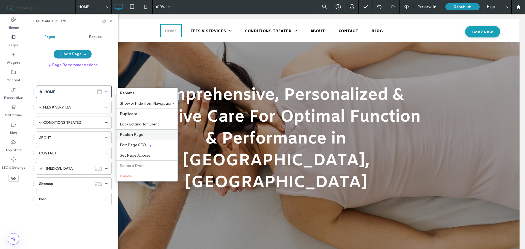
click at [133, 136] on span "Publish Page" at bounding box center [132, 134] width 24 height 5
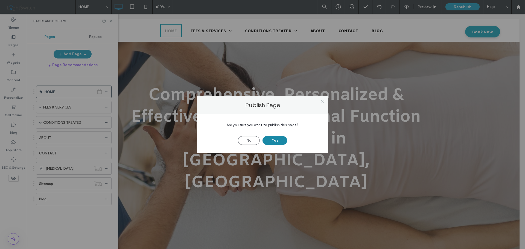
click at [277, 141] on button "Yes" at bounding box center [275, 140] width 25 height 9
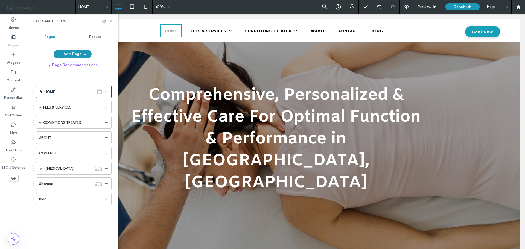
click at [112, 20] on use at bounding box center [111, 21] width 2 height 2
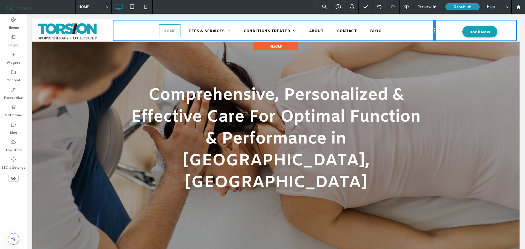
drag, startPoint x: 434, startPoint y: 32, endPoint x: 474, endPoint y: 47, distance: 42.3
click at [447, 33] on div "Click To Paste HOME FEES & SERVICES ATHLETIC THERAPY MASSAGE THERAPY TORSION BL…" at bounding box center [275, 31] width 487 height 20
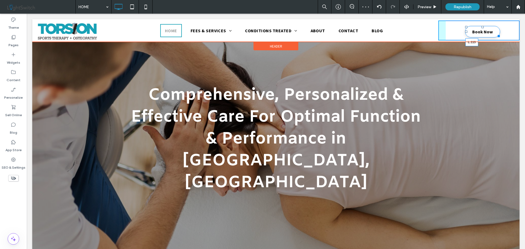
drag, startPoint x: 463, startPoint y: 31, endPoint x: 474, endPoint y: 31, distance: 11.5
click at [467, 31] on div at bounding box center [466, 32] width 2 height 2
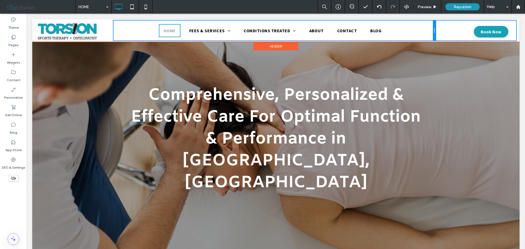
drag, startPoint x: 434, startPoint y: 31, endPoint x: 442, endPoint y: 33, distance: 8.6
click at [442, 33] on div "Click To Paste HOME FEES & SERVICES ATHLETIC THERAPY MASSAGE THERAPY TORSION BL…" at bounding box center [275, 31] width 487 height 20
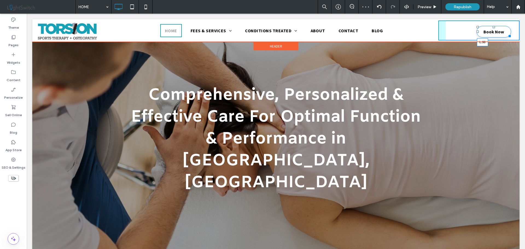
drag, startPoint x: 474, startPoint y: 32, endPoint x: 494, endPoint y: 46, distance: 24.4
click at [477, 32] on div at bounding box center [478, 32] width 2 height 2
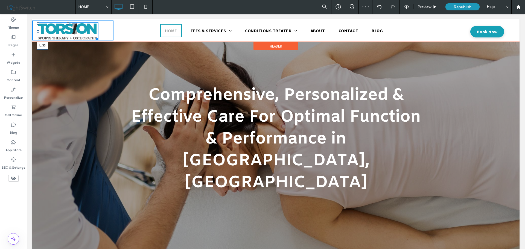
drag, startPoint x: 38, startPoint y: 31, endPoint x: 69, endPoint y: 45, distance: 34.2
click at [39, 31] on div at bounding box center [38, 31] width 2 height 2
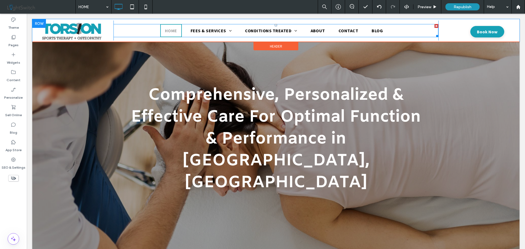
click at [136, 32] on nav "HOME FEES & SERVICES ATHLETIC THERAPY MASSAGE THERAPY TORSION BLUEPRINT CONDITI…" at bounding box center [275, 30] width 325 height 13
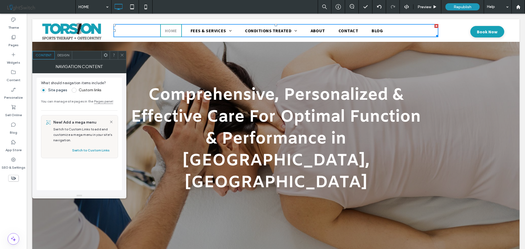
click at [59, 55] on span "Design" at bounding box center [63, 55] width 12 height 4
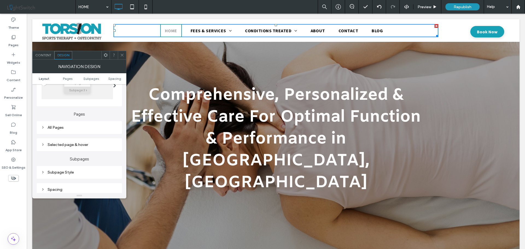
scroll to position [109, 0]
click at [74, 124] on div "All Pages" at bounding box center [79, 125] width 77 height 5
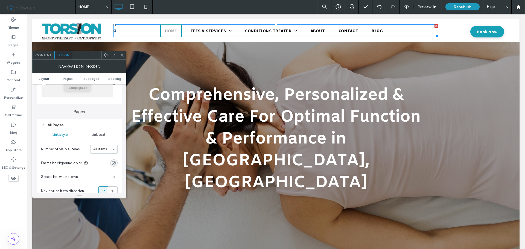
scroll to position [137, 0]
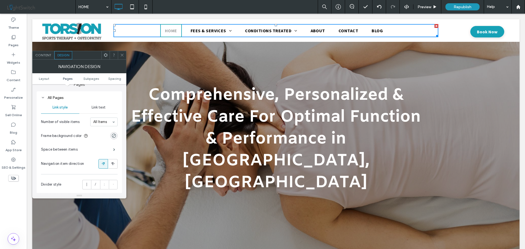
click at [97, 106] on span "Link text" at bounding box center [99, 107] width 14 height 4
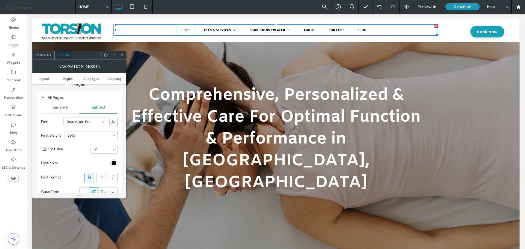
click at [120, 54] on icon at bounding box center [122, 55] width 4 height 4
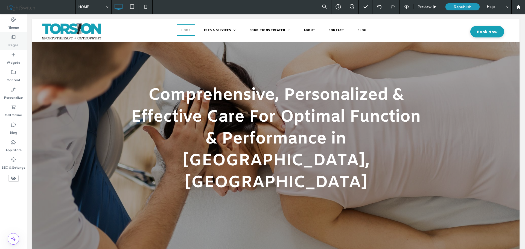
click at [14, 37] on icon at bounding box center [13, 36] width 5 height 5
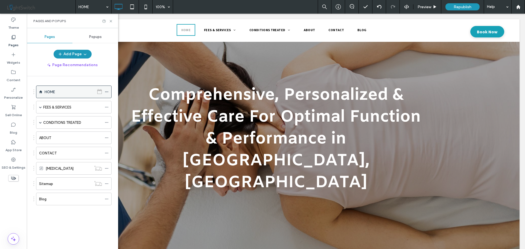
click at [106, 91] on icon at bounding box center [107, 92] width 4 height 4
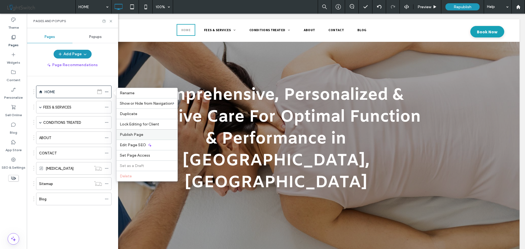
click at [139, 134] on span "Publish Page" at bounding box center [132, 134] width 24 height 5
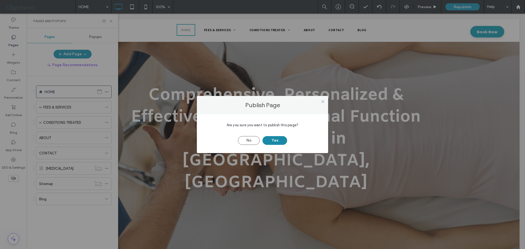
click at [276, 138] on button "Yes" at bounding box center [275, 140] width 25 height 9
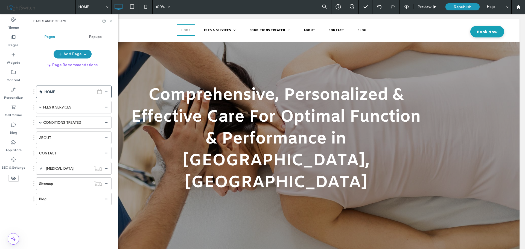
click at [111, 21] on use at bounding box center [111, 21] width 2 height 2
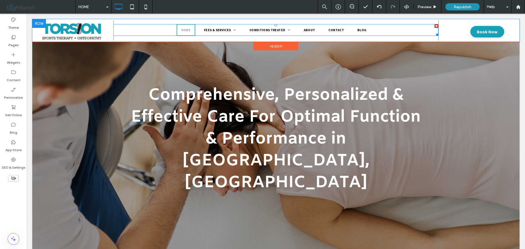
click at [155, 31] on nav "HOME FEES & SERVICES ATHLETIC THERAPY MASSAGE THERAPY TORSION BLUEPRINT CONDITI…" at bounding box center [275, 30] width 325 height 12
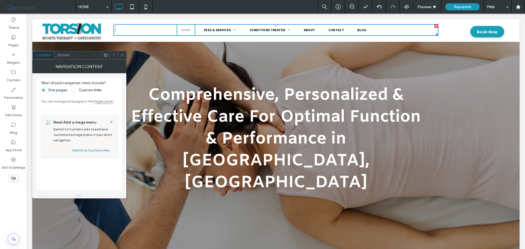
click at [63, 53] on div "Design" at bounding box center [64, 55] width 18 height 8
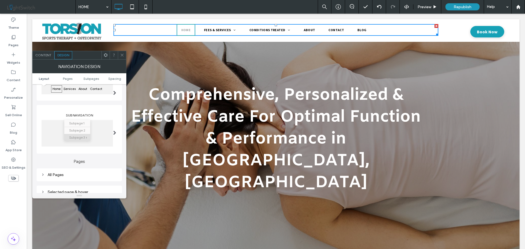
scroll to position [82, 0]
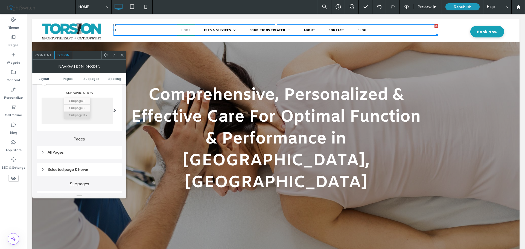
click at [90, 153] on div "All Pages" at bounding box center [79, 152] width 77 height 5
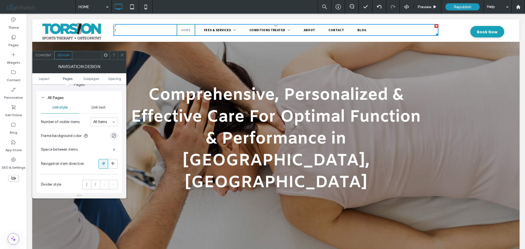
click at [99, 104] on div "Link text" at bounding box center [98, 107] width 38 height 12
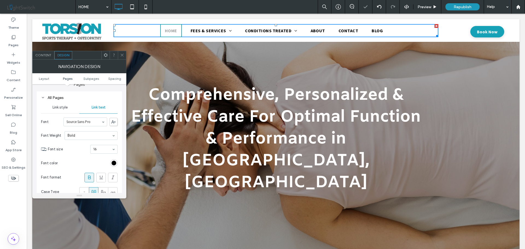
click at [121, 56] on icon at bounding box center [122, 55] width 4 height 4
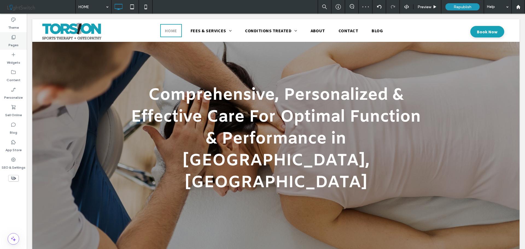
click at [9, 40] on label "Pages" at bounding box center [13, 44] width 10 height 8
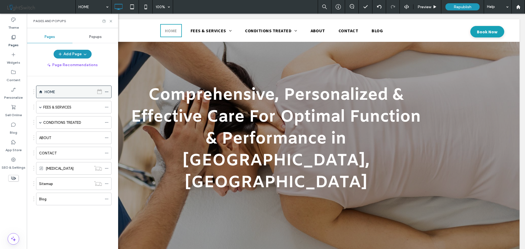
click at [106, 91] on icon at bounding box center [107, 92] width 4 height 4
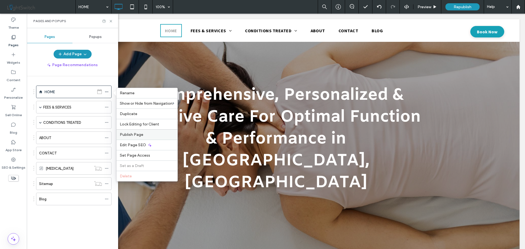
click at [136, 134] on span "Publish Page" at bounding box center [132, 134] width 24 height 5
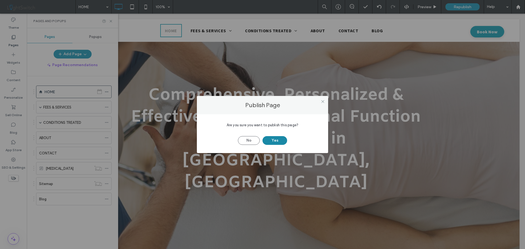
click at [279, 140] on button "Yes" at bounding box center [275, 140] width 25 height 9
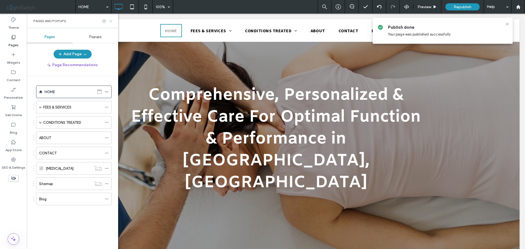
click at [112, 21] on icon at bounding box center [111, 21] width 4 height 4
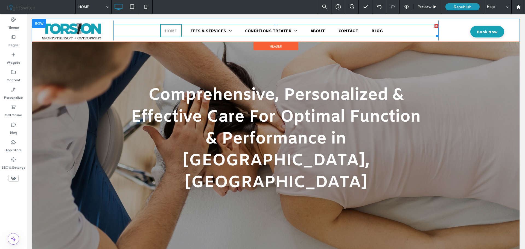
click at [143, 31] on nav "HOME FEES & SERVICES ATHLETIC THERAPY MASSAGE THERAPY TORSION BLUEPRINT CONDITI…" at bounding box center [275, 30] width 325 height 13
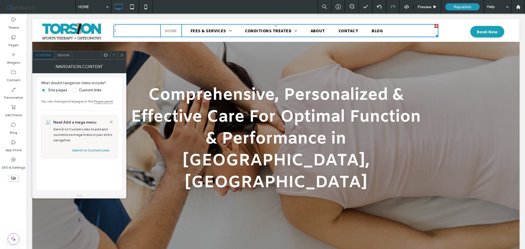
click at [105, 55] on icon at bounding box center [106, 55] width 4 height 4
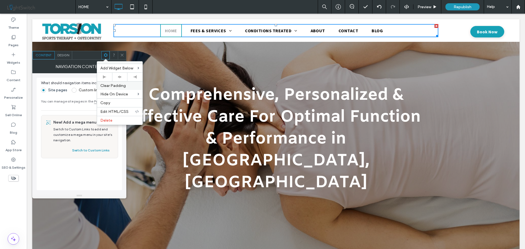
click at [112, 84] on span "Clear Padding" at bounding box center [112, 85] width 25 height 5
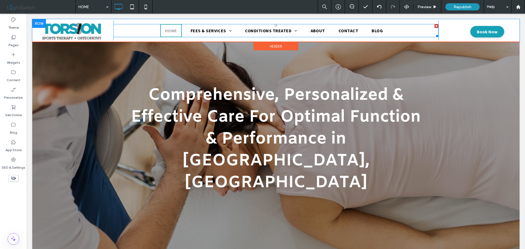
click at [144, 32] on nav "HOME FEES & SERVICES ATHLETIC THERAPY MASSAGE THERAPY TORSION BLUEPRINT CONDITI…" at bounding box center [275, 30] width 325 height 13
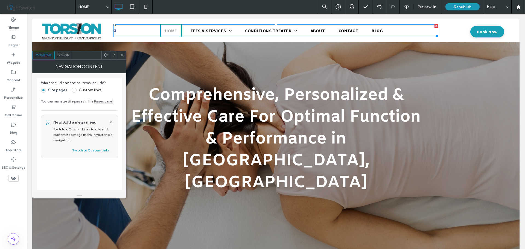
click at [64, 54] on span "Design" at bounding box center [63, 55] width 12 height 4
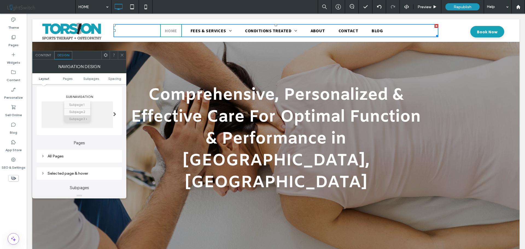
scroll to position [82, 0]
click at [81, 151] on div "All Pages" at bounding box center [79, 152] width 77 height 5
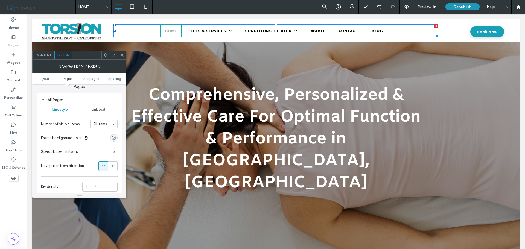
scroll to position [137, 0]
click at [115, 150] on span at bounding box center [114, 149] width 2 height 3
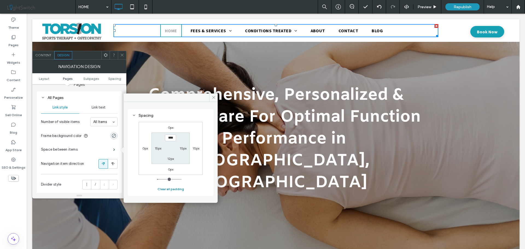
click at [167, 189] on button "Clear all padding" at bounding box center [171, 189] width 27 height 7
type input "***"
type input "*"
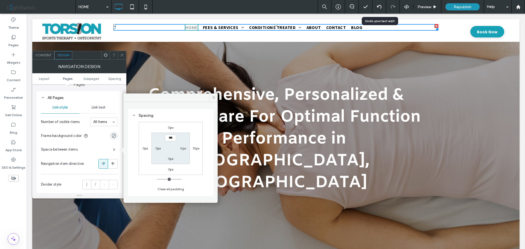
click at [377, 7] on icon at bounding box center [379, 7] width 4 height 4
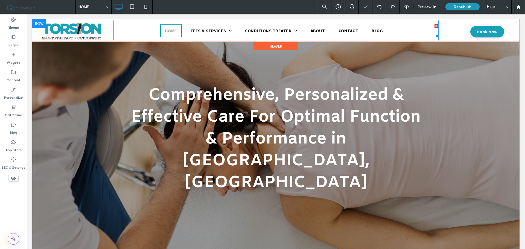
scroll to position [0, 0]
click at [142, 30] on nav "HOME FEES & SERVICES ATHLETIC THERAPY MASSAGE THERAPY TORSION BLUEPRINT CONDITI…" at bounding box center [275, 30] width 325 height 13
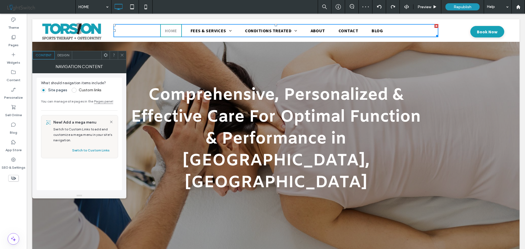
click at [65, 55] on span "Design" at bounding box center [63, 55] width 12 height 4
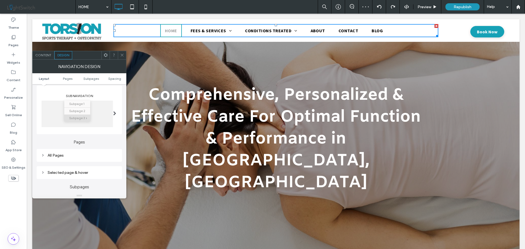
scroll to position [82, 0]
click at [72, 153] on div "All Pages" at bounding box center [79, 152] width 77 height 5
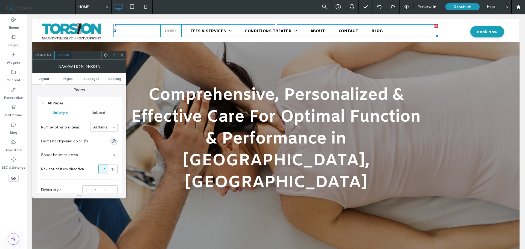
scroll to position [137, 0]
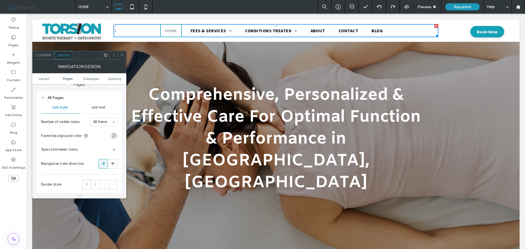
click at [104, 106] on span "Link text" at bounding box center [99, 107] width 14 height 4
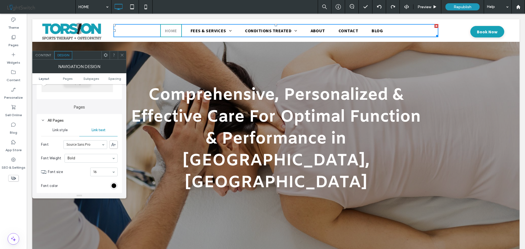
scroll to position [108, 0]
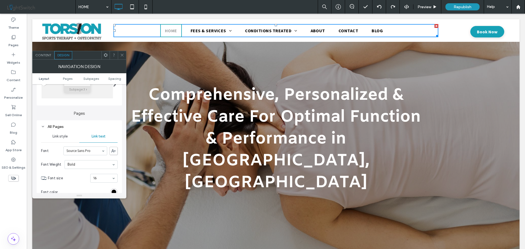
click at [65, 137] on span "Link style" at bounding box center [60, 136] width 15 height 4
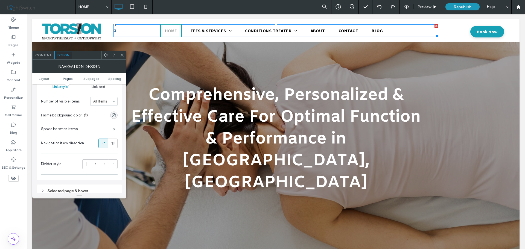
scroll to position [162, 0]
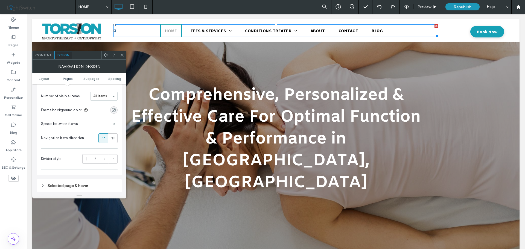
click at [77, 124] on div "Space between items" at bounding box center [79, 124] width 77 height 14
click at [113, 124] on span at bounding box center [114, 124] width 2 height 3
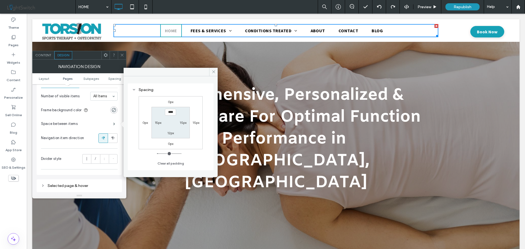
click at [157, 123] on label "15px" at bounding box center [158, 123] width 7 height 4
type input "**"
type input "*"
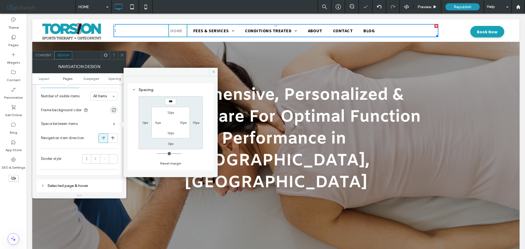
click at [183, 122] on label "15px" at bounding box center [183, 123] width 7 height 4
type input "**"
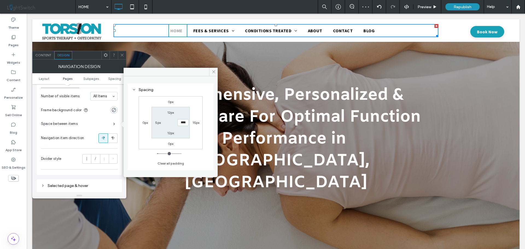
type input "*"
type input "**"
drag, startPoint x: 214, startPoint y: 70, endPoint x: 196, endPoint y: 63, distance: 18.5
click at [214, 70] on icon at bounding box center [214, 72] width 4 height 4
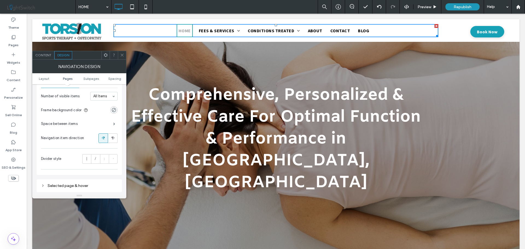
click at [123, 55] on icon at bounding box center [122, 55] width 4 height 4
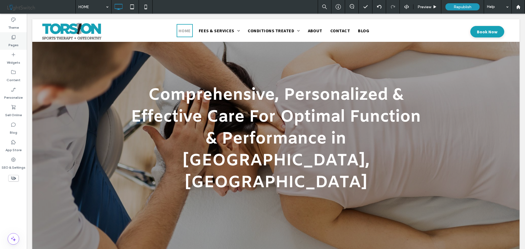
click at [8, 39] on div "Pages" at bounding box center [13, 41] width 27 height 18
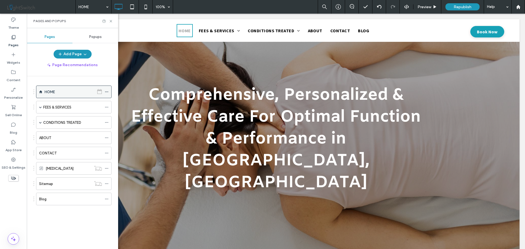
click at [106, 92] on use at bounding box center [106, 92] width 3 height 1
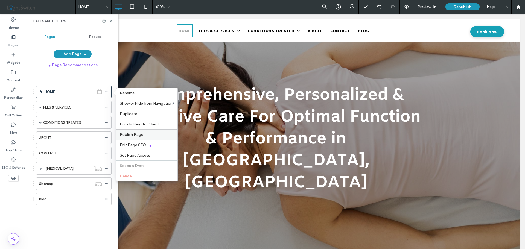
click at [162, 132] on label "Publish Page" at bounding box center [147, 134] width 54 height 5
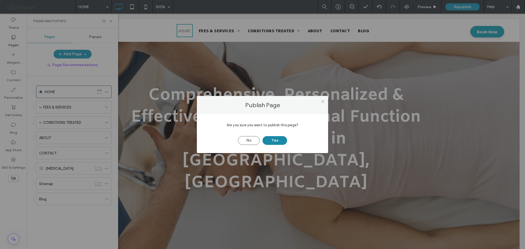
click at [271, 141] on button "Yes" at bounding box center [275, 140] width 25 height 9
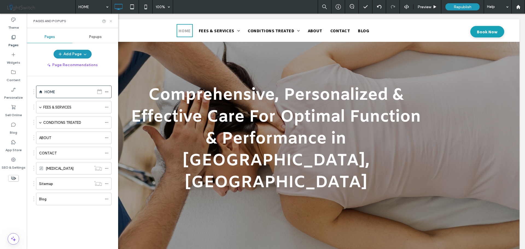
click at [110, 20] on icon at bounding box center [111, 21] width 4 height 4
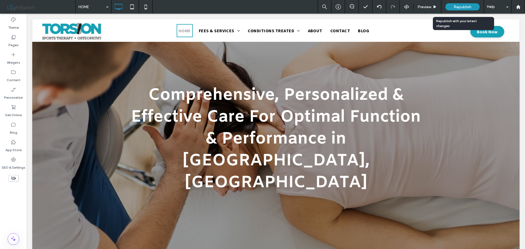
click at [458, 8] on span "Republish" at bounding box center [463, 7] width 18 height 5
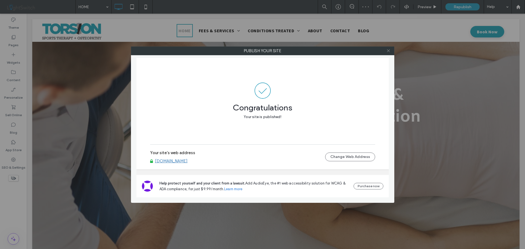
click at [390, 49] on icon at bounding box center [388, 51] width 4 height 4
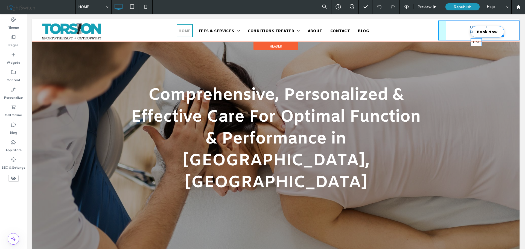
drag, startPoint x: 468, startPoint y: 31, endPoint x: 458, endPoint y: 31, distance: 10.4
click at [470, 31] on div at bounding box center [471, 32] width 2 height 2
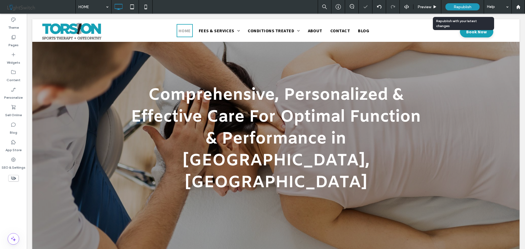
click at [459, 4] on div "Republish" at bounding box center [462, 6] width 34 height 7
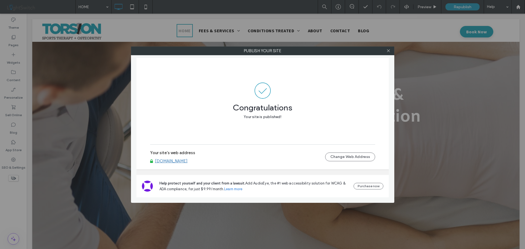
drag, startPoint x: 388, startPoint y: 50, endPoint x: 403, endPoint y: 46, distance: 15.1
click at [388, 50] on use at bounding box center [388, 50] width 3 height 3
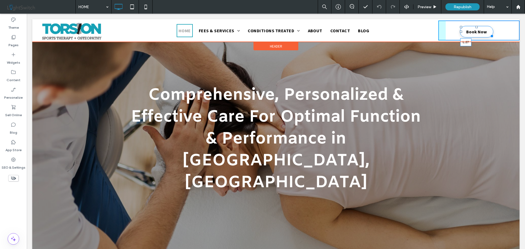
drag, startPoint x: 458, startPoint y: 31, endPoint x: 451, endPoint y: 31, distance: 6.8
click at [460, 31] on div at bounding box center [461, 32] width 2 height 2
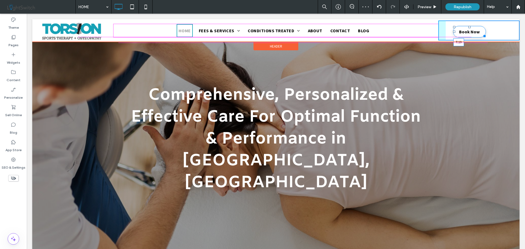
click at [468, 26] on div at bounding box center [469, 27] width 2 height 2
drag, startPoint x: 480, startPoint y: 36, endPoint x: 486, endPoint y: 36, distance: 6.3
click at [485, 36] on div at bounding box center [483, 35] width 4 height 4
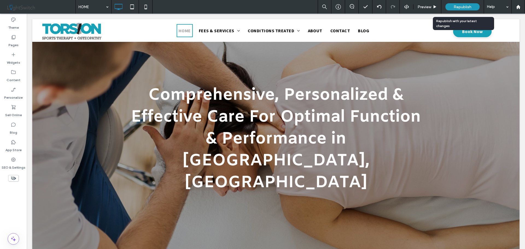
click at [462, 5] on span "Republish" at bounding box center [463, 7] width 18 height 5
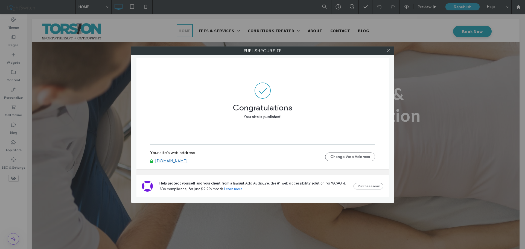
drag, startPoint x: 387, startPoint y: 51, endPoint x: 302, endPoint y: 19, distance: 90.1
click at [387, 51] on icon at bounding box center [388, 51] width 4 height 4
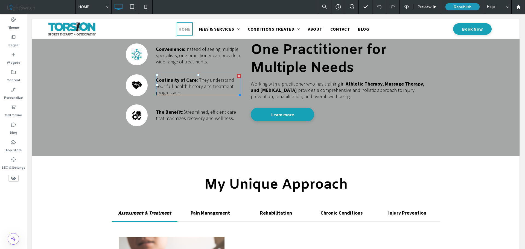
scroll to position [410, 0]
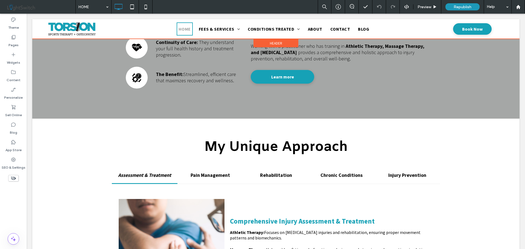
click at [466, 29] on div at bounding box center [275, 29] width 487 height 20
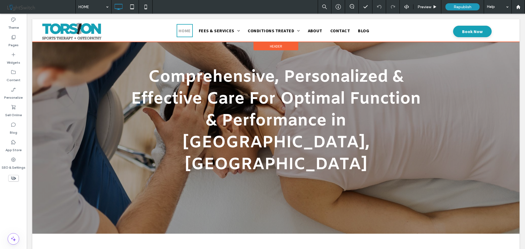
scroll to position [0, 0]
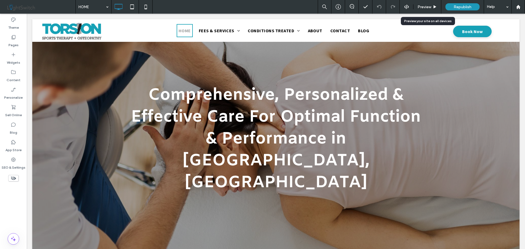
drag, startPoint x: 427, startPoint y: 6, endPoint x: 436, endPoint y: 13, distance: 11.3
click at [427, 6] on span "Preview" at bounding box center [425, 7] width 14 height 5
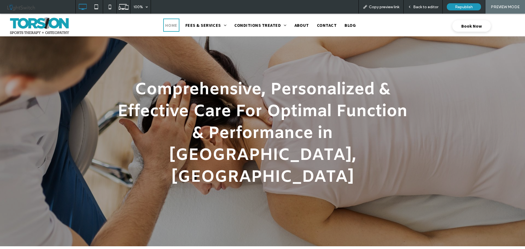
click at [463, 26] on span "Book Now" at bounding box center [471, 25] width 21 height 5
click at [463, 25] on span "Book Now" at bounding box center [471, 25] width 21 height 5
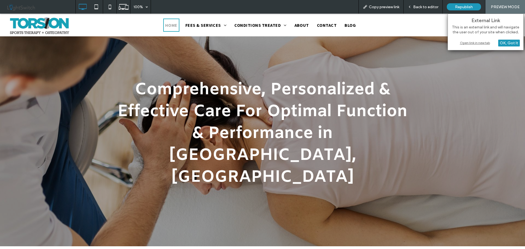
click at [467, 43] on div "Open link in new tab" at bounding box center [485, 43] width 68 height 6
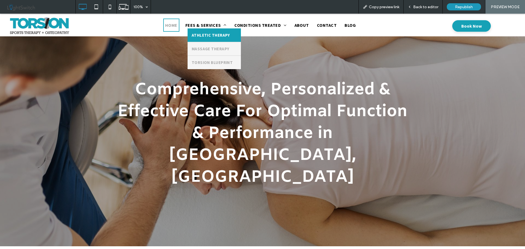
click at [206, 35] on span "ATHLETIC THERAPY" at bounding box center [211, 35] width 38 height 5
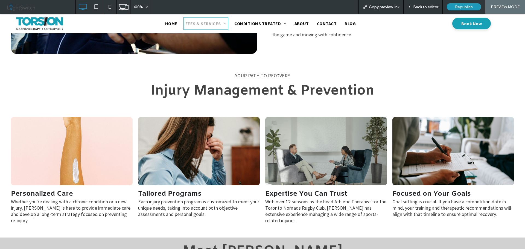
scroll to position [266, 0]
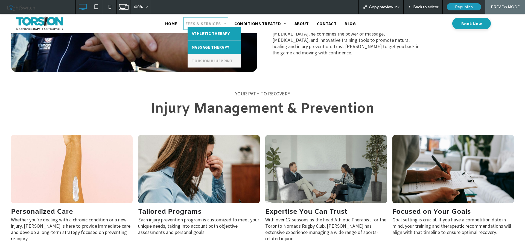
click at [208, 46] on span "MASSAGE THERAPY" at bounding box center [211, 47] width 38 height 5
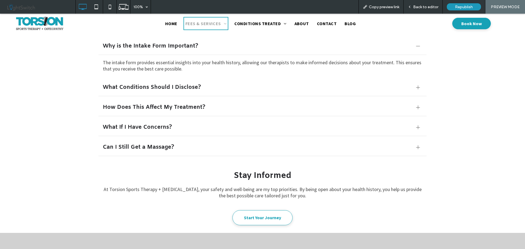
scroll to position [820, 0]
click at [259, 212] on span "Start Your Journey" at bounding box center [262, 217] width 37 height 11
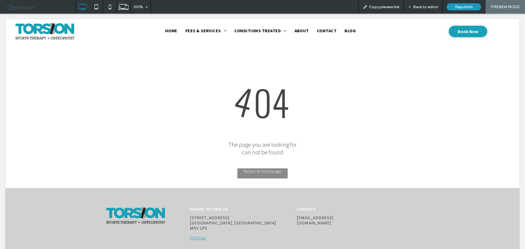
scroll to position [0, 0]
click at [194, 31] on div at bounding box center [262, 124] width 525 height 249
click at [424, 5] on div at bounding box center [262, 124] width 525 height 249
click at [418, 7] on div at bounding box center [262, 124] width 525 height 249
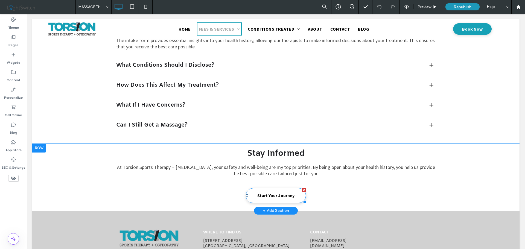
drag, startPoint x: 27, startPoint y: 14, endPoint x: 280, endPoint y: 174, distance: 299.3
click at [280, 190] on span "Start Your Journey" at bounding box center [275, 195] width 37 height 11
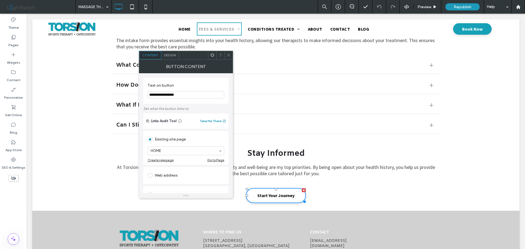
scroll to position [848, 0]
click at [197, 137] on div "Existing site page" at bounding box center [186, 139] width 77 height 9
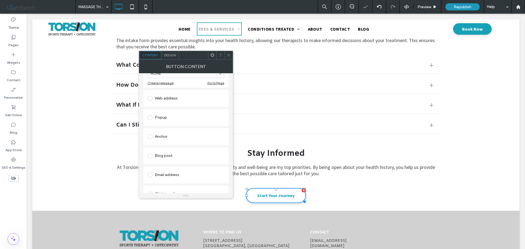
scroll to position [82, 0]
click at [150, 92] on span at bounding box center [150, 93] width 5 height 5
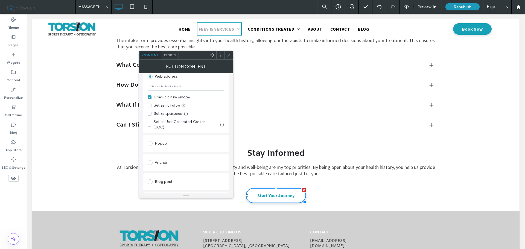
click at [178, 85] on input "url" at bounding box center [186, 87] width 77 height 7
paste input "**********"
type input "**********"
click at [230, 57] on icon at bounding box center [229, 55] width 4 height 4
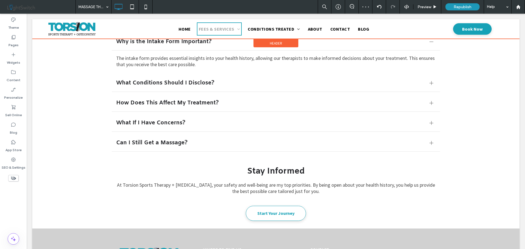
scroll to position [820, 0]
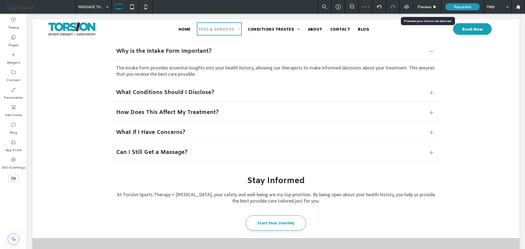
click at [423, 6] on span "Preview" at bounding box center [425, 7] width 14 height 5
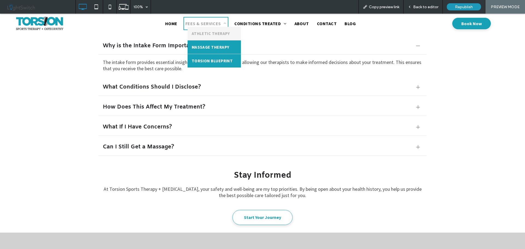
click at [207, 62] on span "TORSION BLUEPRINT" at bounding box center [212, 60] width 41 height 5
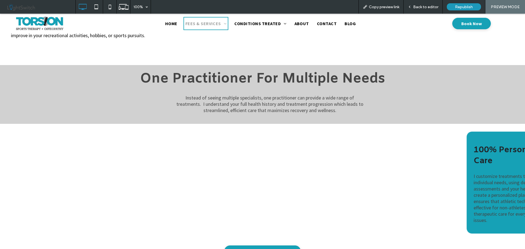
scroll to position [492, 0]
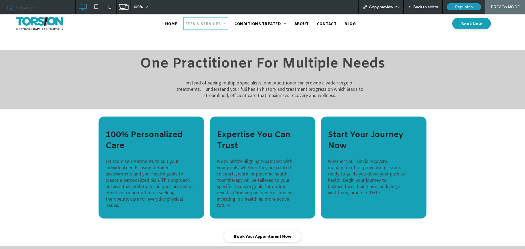
click at [261, 234] on span "Book Your Appointment Now" at bounding box center [262, 236] width 57 height 5
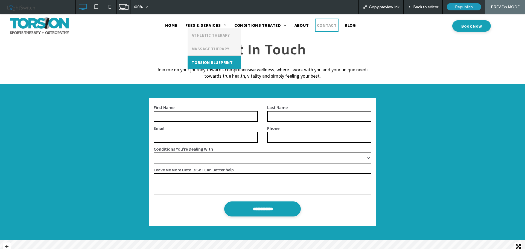
click at [214, 63] on span "TORSION BLUEPRINT" at bounding box center [212, 62] width 41 height 5
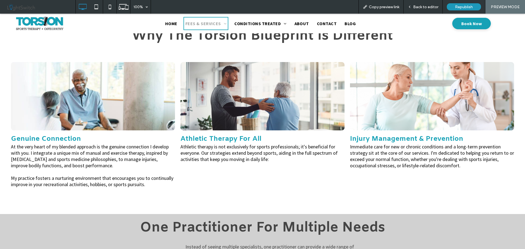
scroll to position [512, 0]
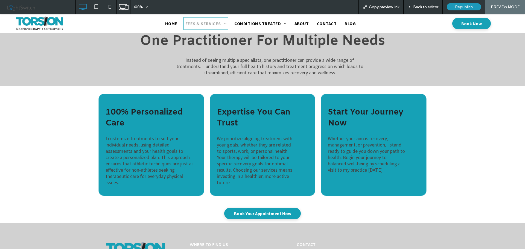
click at [424, 7] on span "Back to editor" at bounding box center [425, 7] width 25 height 5
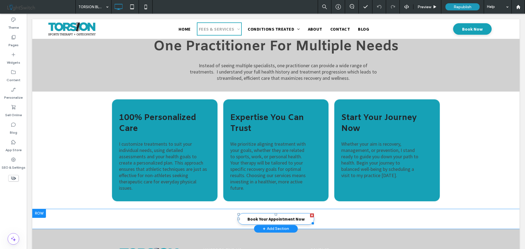
click at [269, 216] on span "Book Your Appointment Now" at bounding box center [275, 218] width 57 height 5
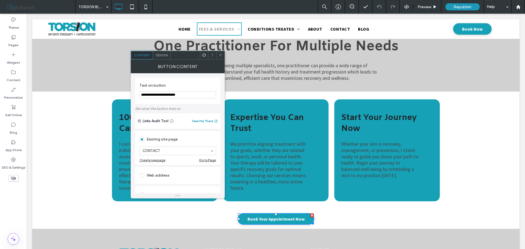
click at [143, 177] on span at bounding box center [141, 175] width 5 height 5
click at [158, 167] on input "url" at bounding box center [177, 169] width 77 height 7
paste input "**********"
type input "**********"
click at [221, 54] on icon at bounding box center [220, 55] width 4 height 4
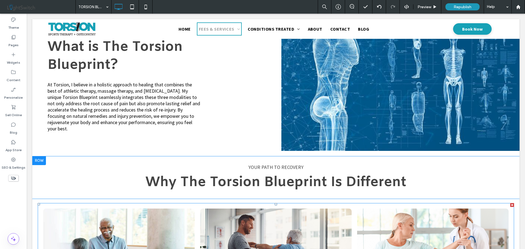
scroll to position [184, 0]
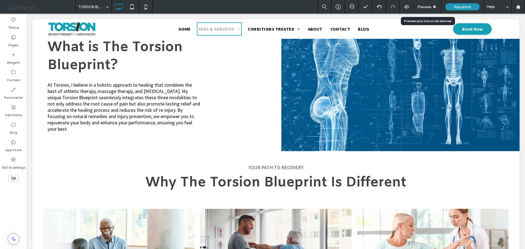
click at [427, 7] on span "Preview" at bounding box center [425, 7] width 14 height 5
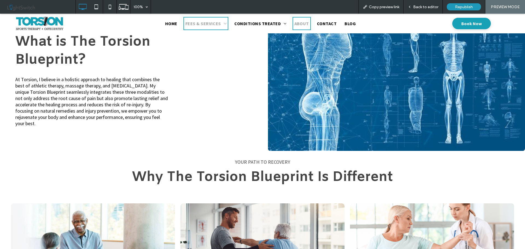
click at [300, 25] on span "ABOUT" at bounding box center [302, 23] width 14 height 5
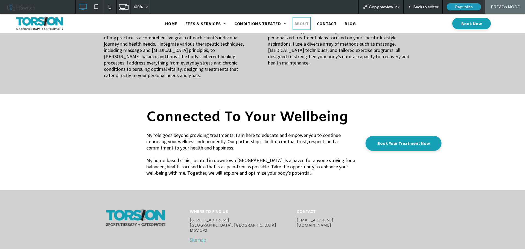
scroll to position [451, 0]
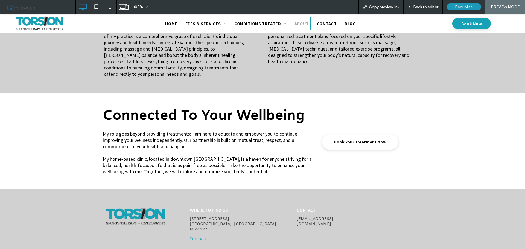
click at [352, 136] on span "Book Your Treatment Now" at bounding box center [360, 141] width 53 height 11
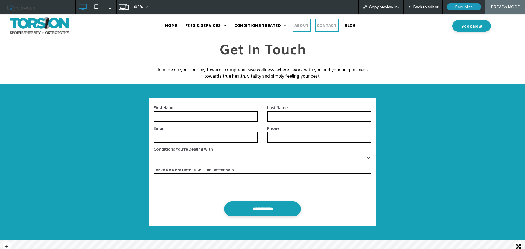
click at [298, 26] on span "ABOUT" at bounding box center [302, 24] width 14 height 5
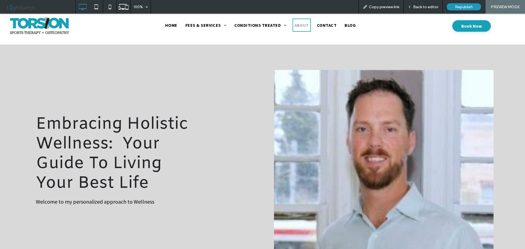
drag, startPoint x: 423, startPoint y: 7, endPoint x: 397, endPoint y: 15, distance: 27.3
click at [423, 7] on span "Back to editor" at bounding box center [425, 7] width 25 height 5
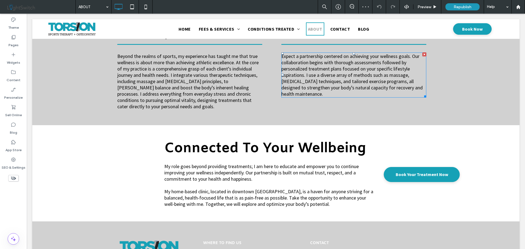
scroll to position [462, 0]
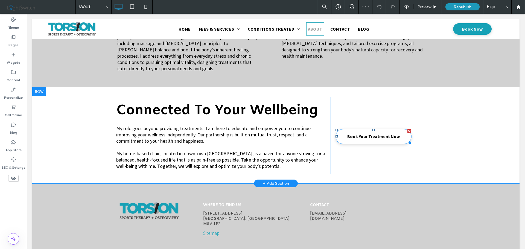
click at [361, 131] on span "Book Your Treatment Now" at bounding box center [373, 136] width 53 height 11
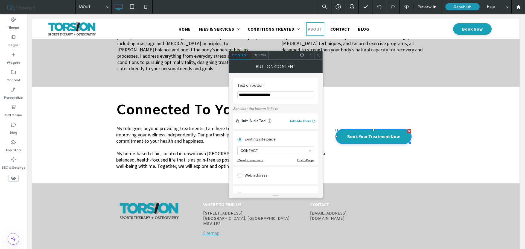
click at [240, 176] on span at bounding box center [239, 175] width 5 height 5
click at [252, 170] on input "url" at bounding box center [275, 169] width 77 height 7
paste input "**********"
type input "**********"
click at [319, 54] on icon at bounding box center [318, 55] width 4 height 4
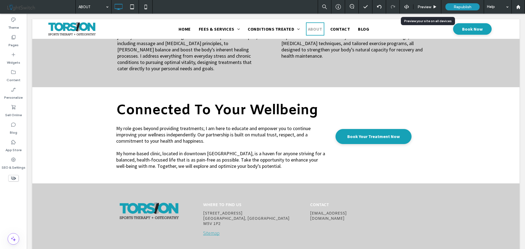
click at [424, 7] on span "Preview" at bounding box center [425, 7] width 14 height 5
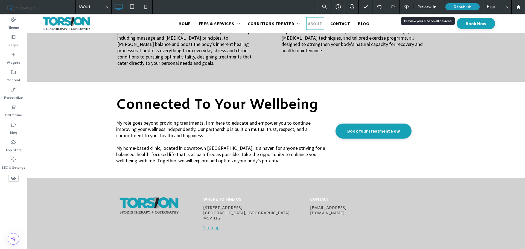
scroll to position [451, 0]
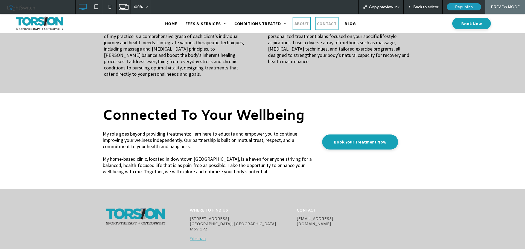
click at [325, 25] on span "CONTACT" at bounding box center [327, 23] width 20 height 5
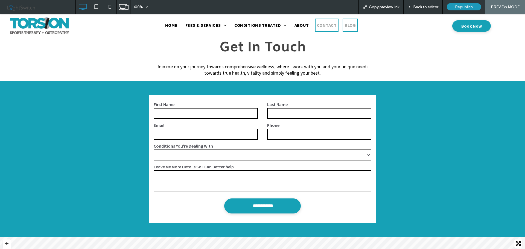
click at [348, 25] on span "Blog" at bounding box center [350, 24] width 11 height 5
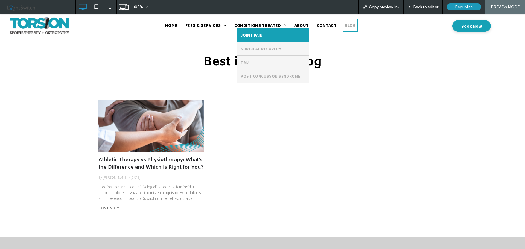
click at [251, 33] on span "JOINT PAIN" at bounding box center [252, 35] width 22 height 5
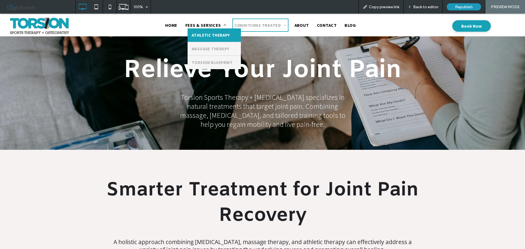
click at [209, 35] on span "ATHLETIC THERAPY" at bounding box center [211, 35] width 38 height 5
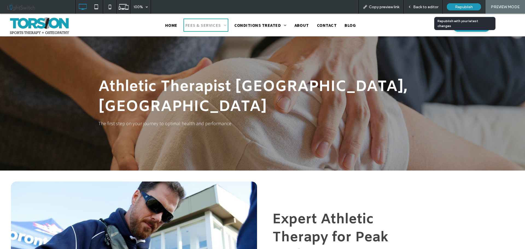
click at [468, 7] on span "Republish" at bounding box center [464, 7] width 18 height 5
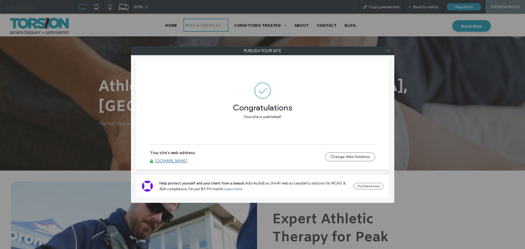
click at [390, 51] on icon at bounding box center [388, 51] width 4 height 4
